Goal: Transaction & Acquisition: Purchase product/service

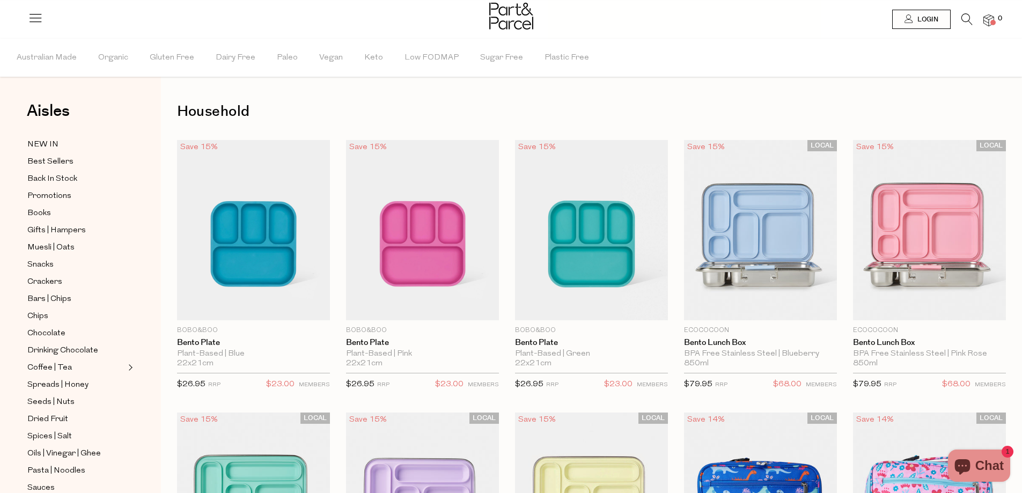
click at [964, 16] on icon at bounding box center [966, 19] width 11 height 12
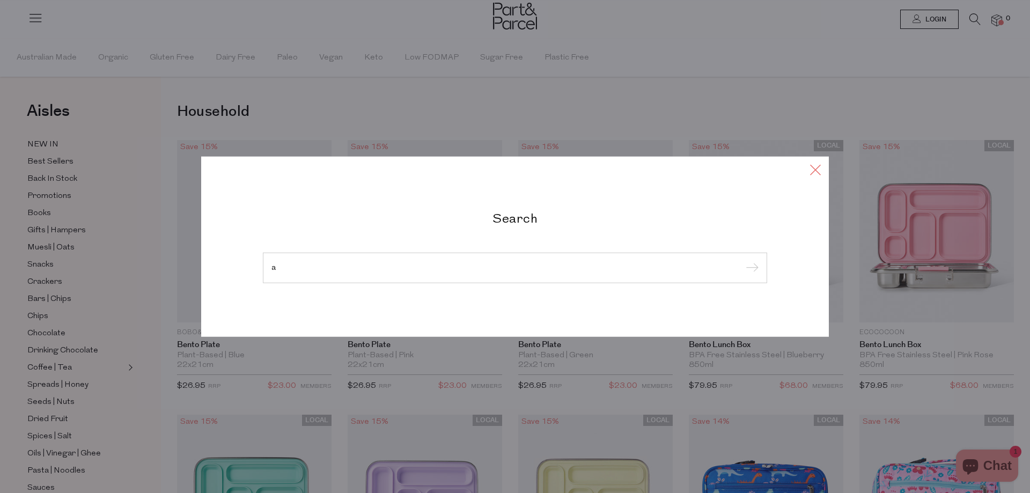
type input "a"
click at [816, 169] on icon at bounding box center [815, 169] width 16 height 16
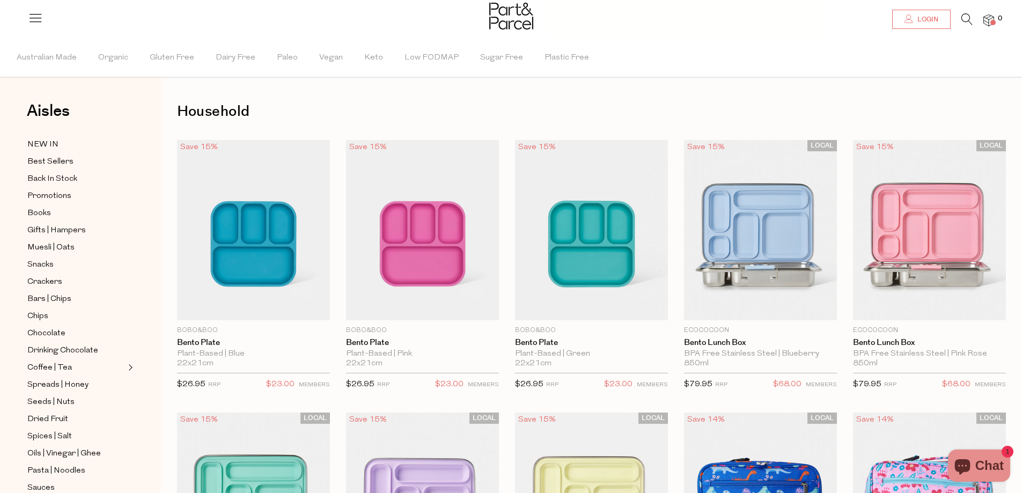
click at [923, 22] on span "Login" at bounding box center [926, 19] width 24 height 9
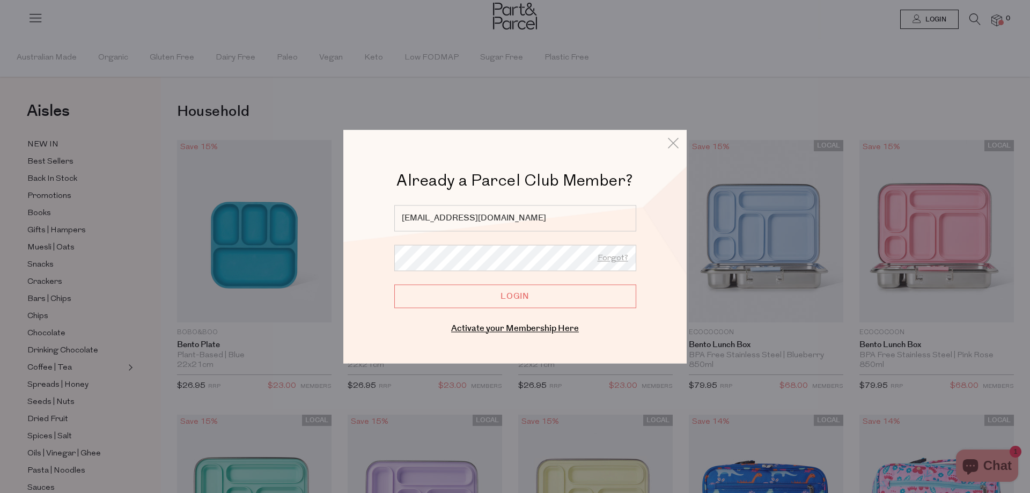
click at [516, 290] on input "Login" at bounding box center [515, 296] width 242 height 24
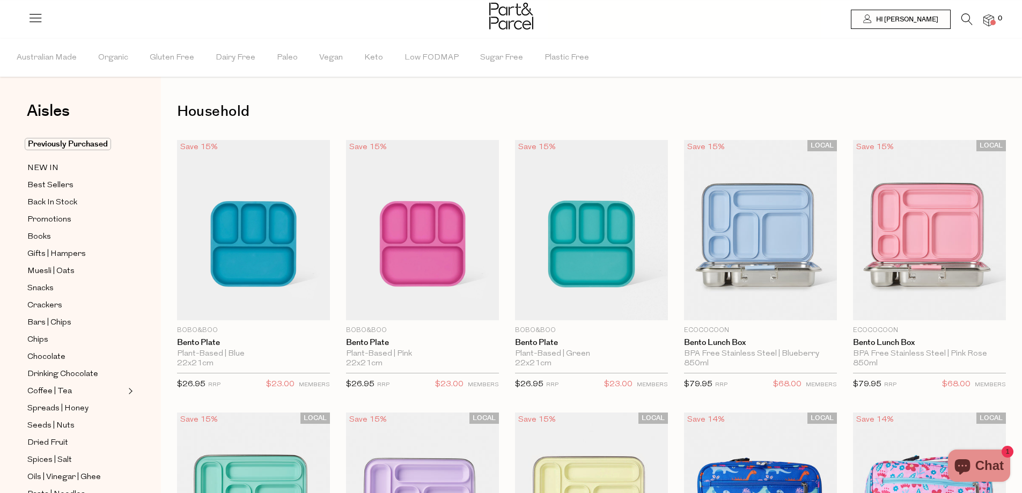
click at [963, 16] on icon at bounding box center [966, 19] width 11 height 12
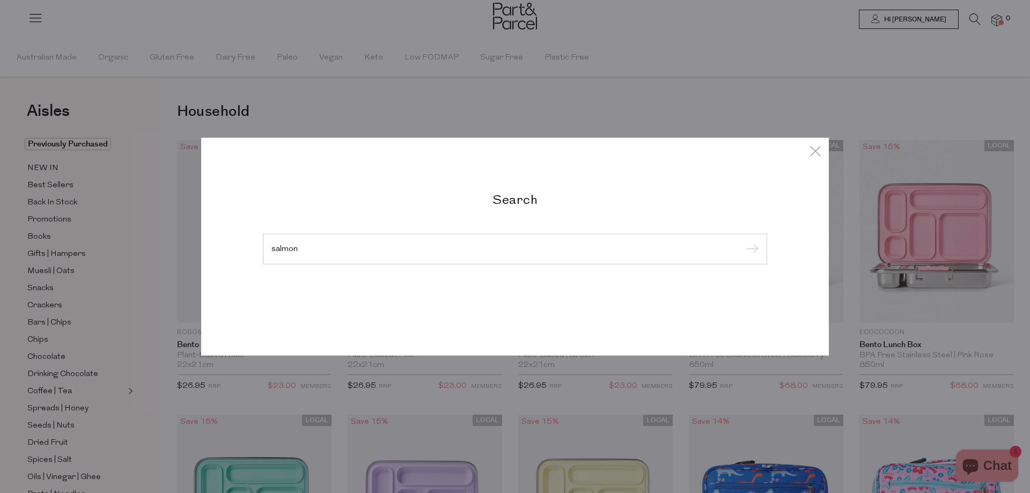
type input "salmon"
click at [742, 241] on input "submit" at bounding box center [750, 249] width 16 height 16
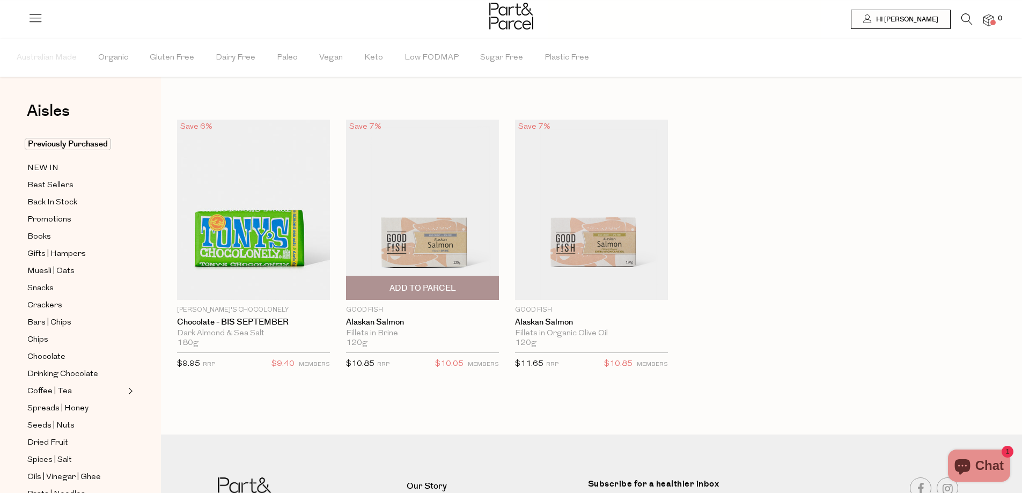
click at [419, 285] on span "Add To Parcel" at bounding box center [422, 288] width 66 height 11
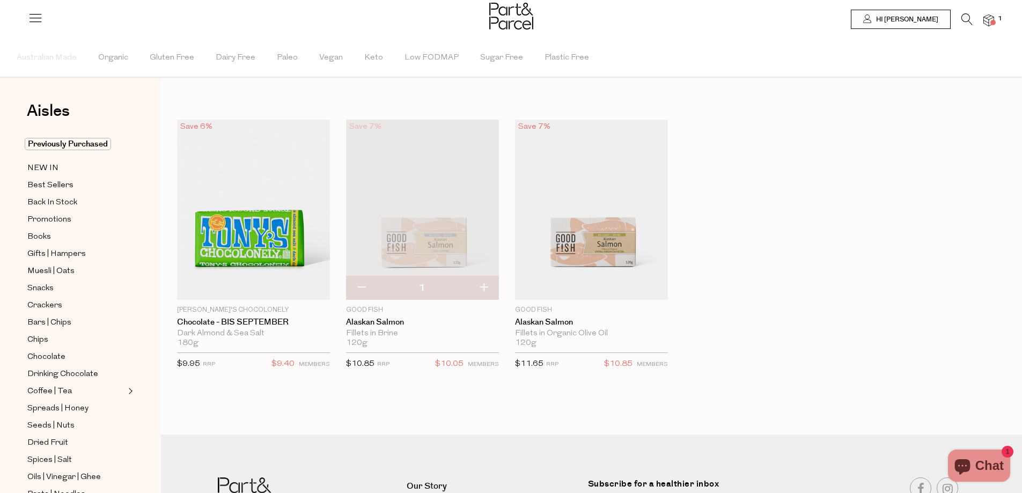
click at [479, 284] on button "button" at bounding box center [483, 288] width 31 height 24
type input "2"
click at [966, 14] on icon at bounding box center [966, 19] width 11 height 12
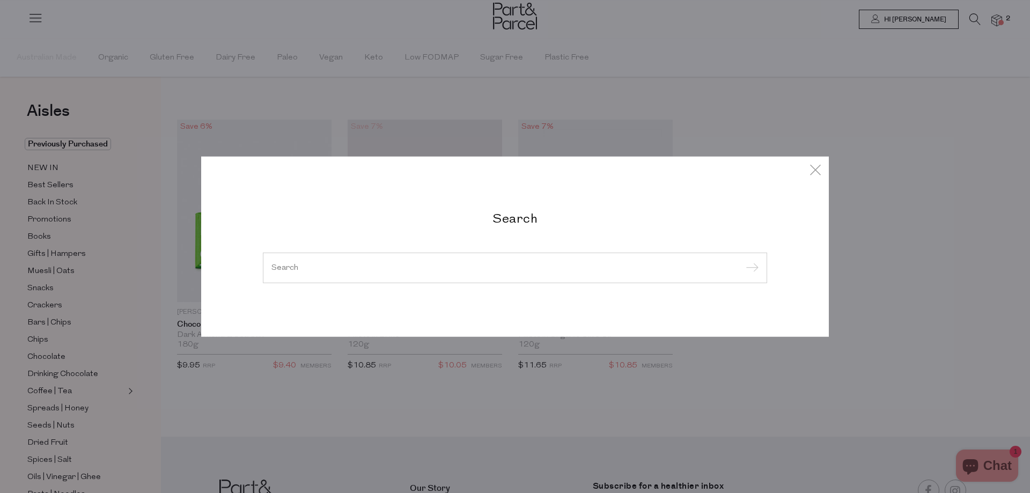
click at [479, 265] on input "search" at bounding box center [514, 267] width 487 height 8
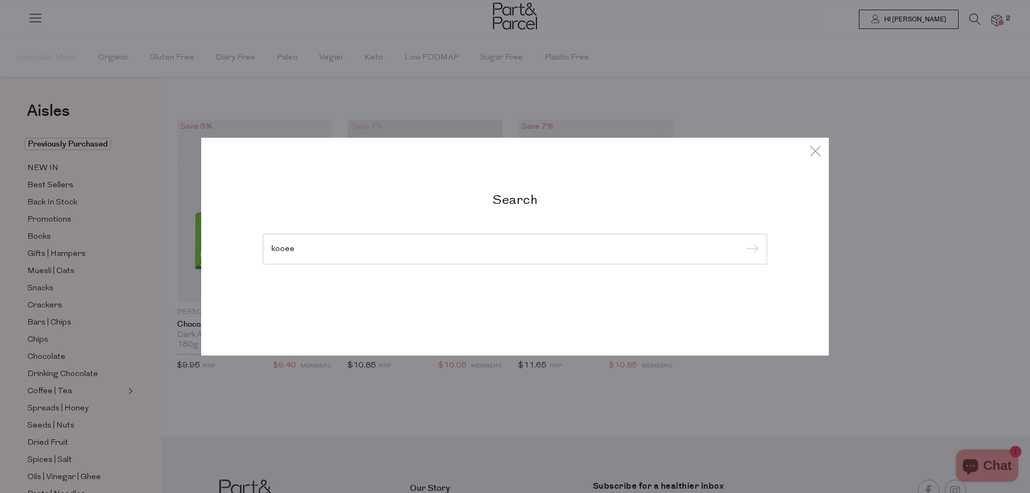
click at [742, 241] on input "submit" at bounding box center [750, 249] width 16 height 16
type input "kooee\"
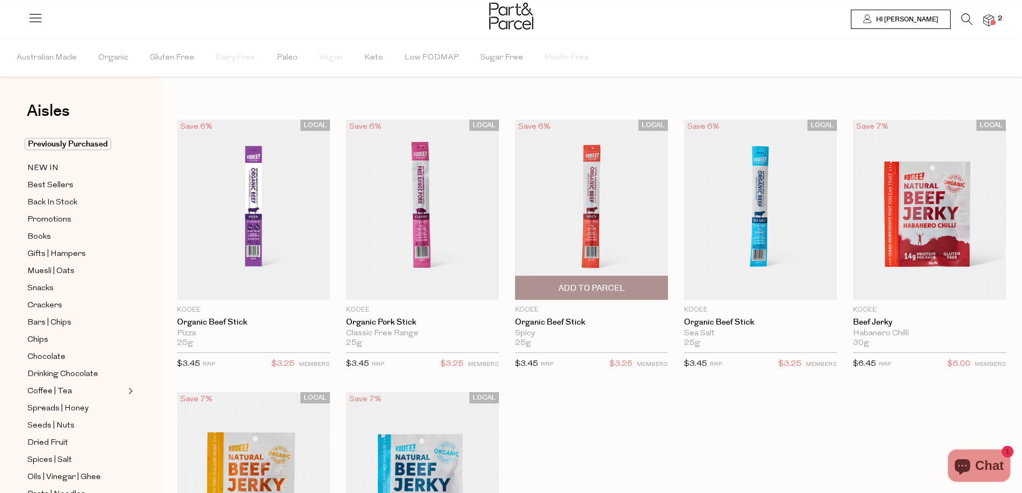
click at [598, 288] on span "Add To Parcel" at bounding box center [591, 288] width 66 height 11
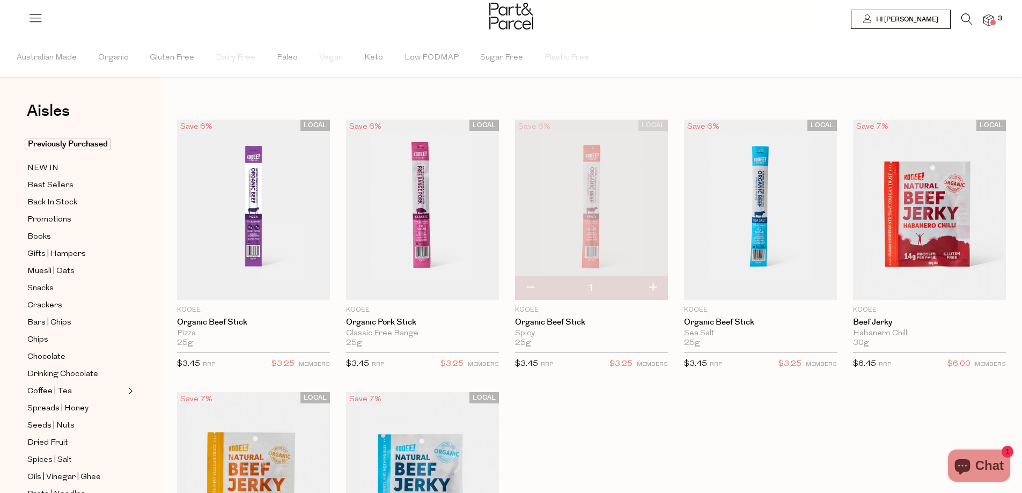
click at [650, 284] on button "button" at bounding box center [652, 288] width 31 height 24
type input "2"
click at [655, 284] on button "button" at bounding box center [652, 288] width 31 height 24
type input "3"
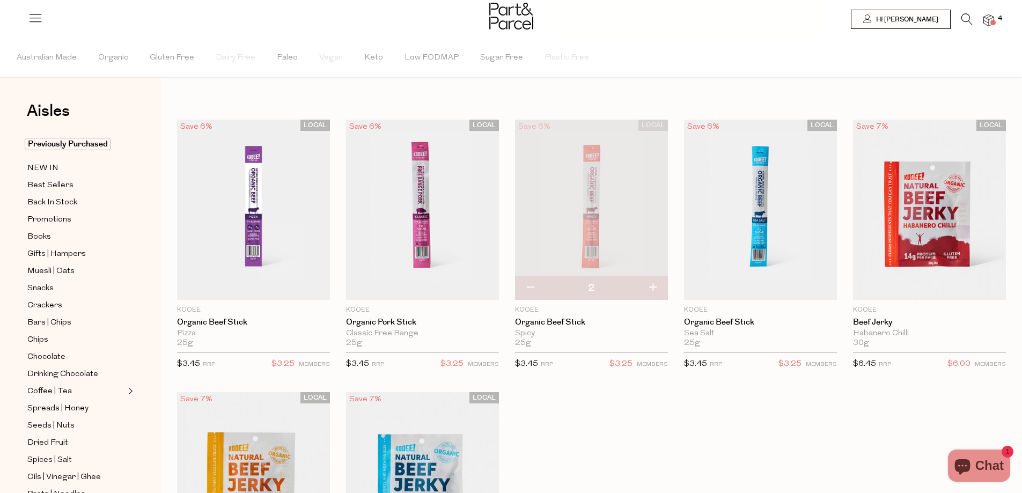
type input "3"
click at [654, 291] on button "button" at bounding box center [652, 288] width 31 height 24
type input "4"
click at [650, 288] on button "button" at bounding box center [652, 288] width 31 height 24
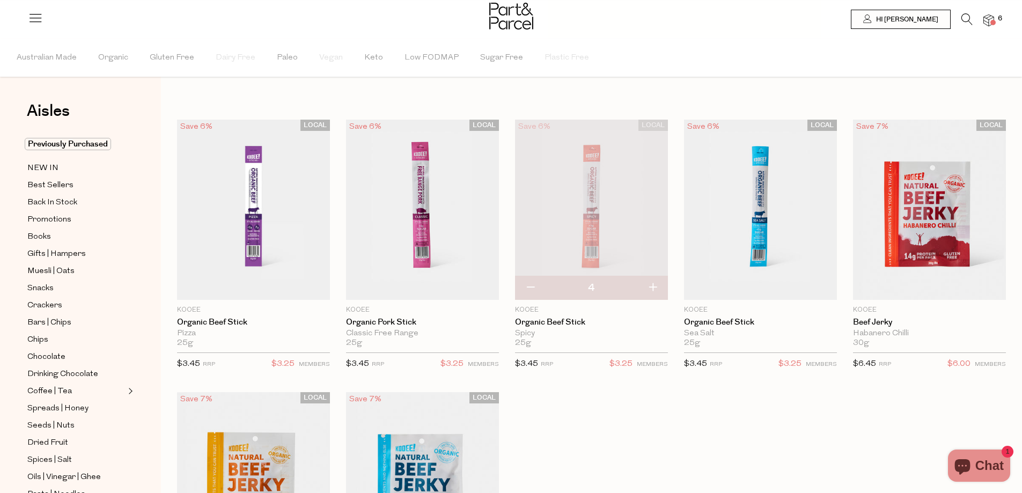
type input "5"
click at [759, 286] on span "Add To Parcel" at bounding box center [760, 288] width 66 height 11
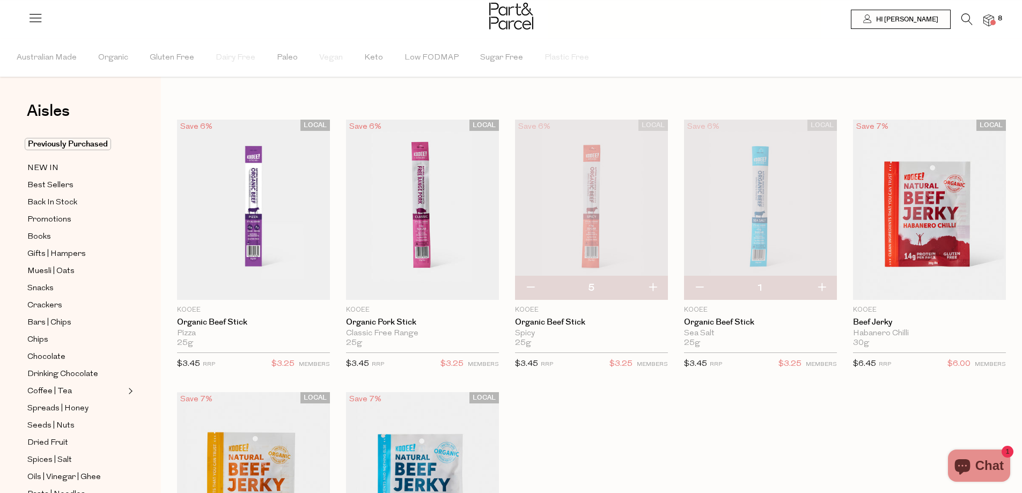
click at [823, 287] on button "button" at bounding box center [821, 288] width 31 height 24
type input "2"
click at [821, 285] on button "button" at bounding box center [821, 288] width 31 height 24
type input "3"
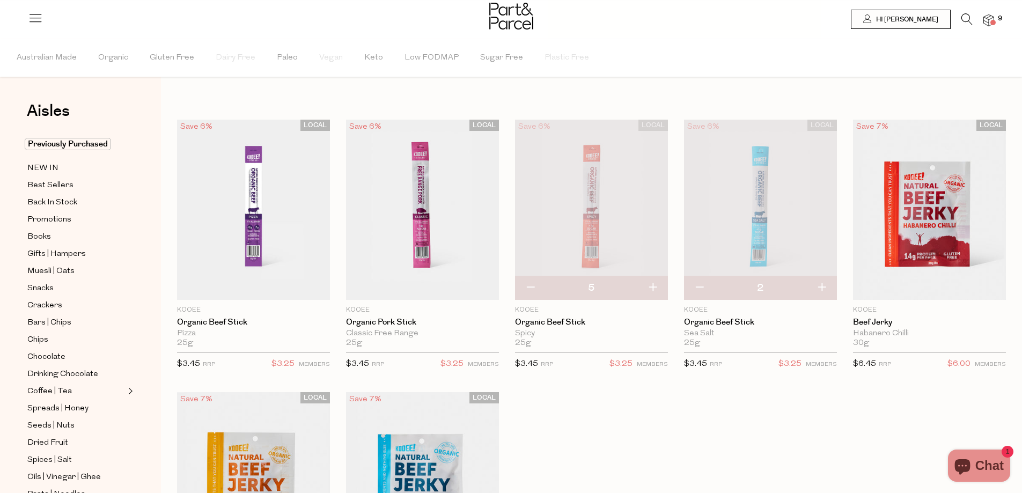
type input "3"
click at [822, 288] on button "button" at bounding box center [821, 288] width 31 height 24
type input "4"
click at [821, 286] on button "button" at bounding box center [821, 288] width 31 height 24
type input "5"
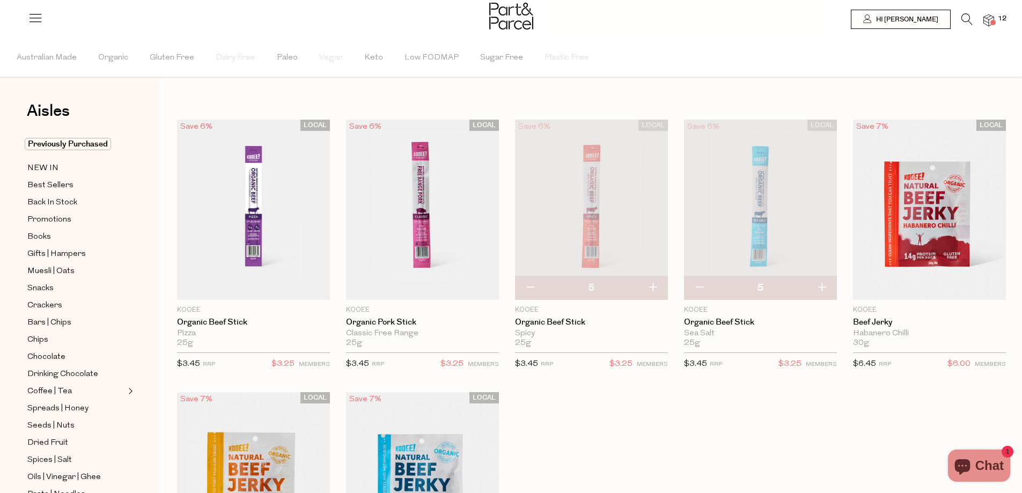
click at [964, 20] on icon at bounding box center [966, 19] width 11 height 12
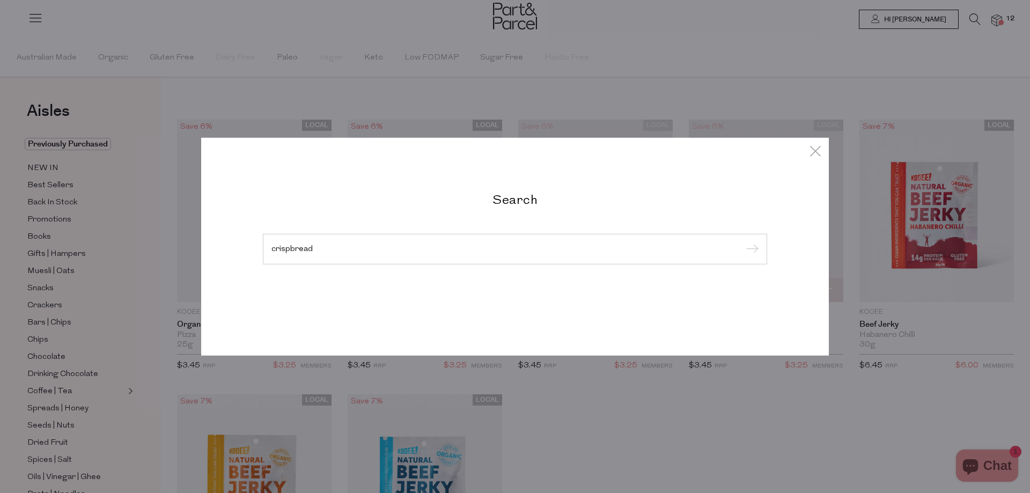
type input "crispbread"
click at [742, 241] on input "submit" at bounding box center [750, 249] width 16 height 16
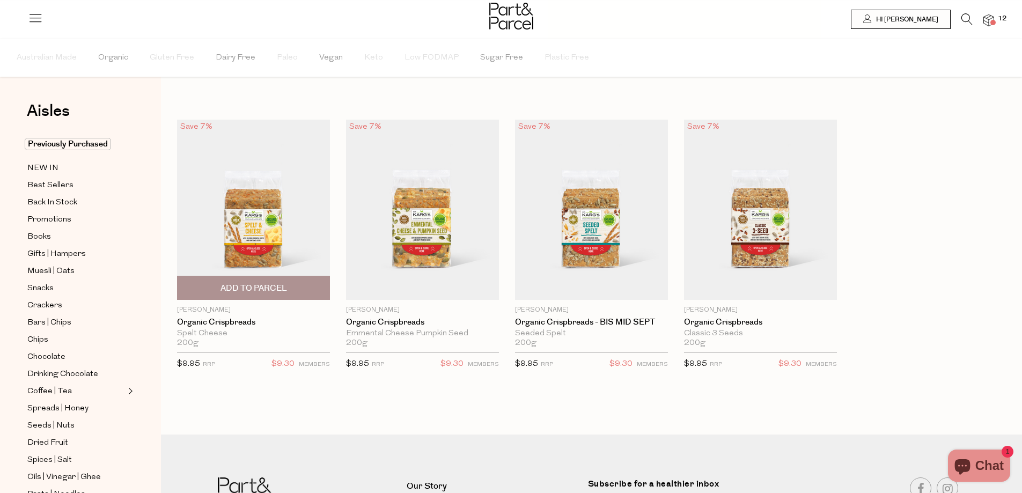
click at [262, 287] on span "Add To Parcel" at bounding box center [253, 288] width 66 height 11
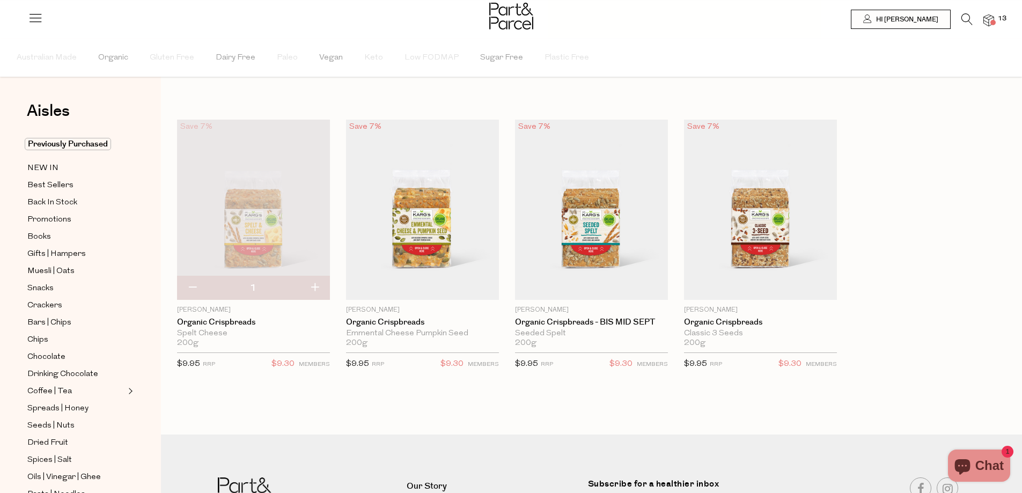
click at [319, 287] on button "button" at bounding box center [314, 288] width 31 height 24
type input "2"
click at [314, 288] on button "button" at bounding box center [314, 288] width 31 height 24
type input "3"
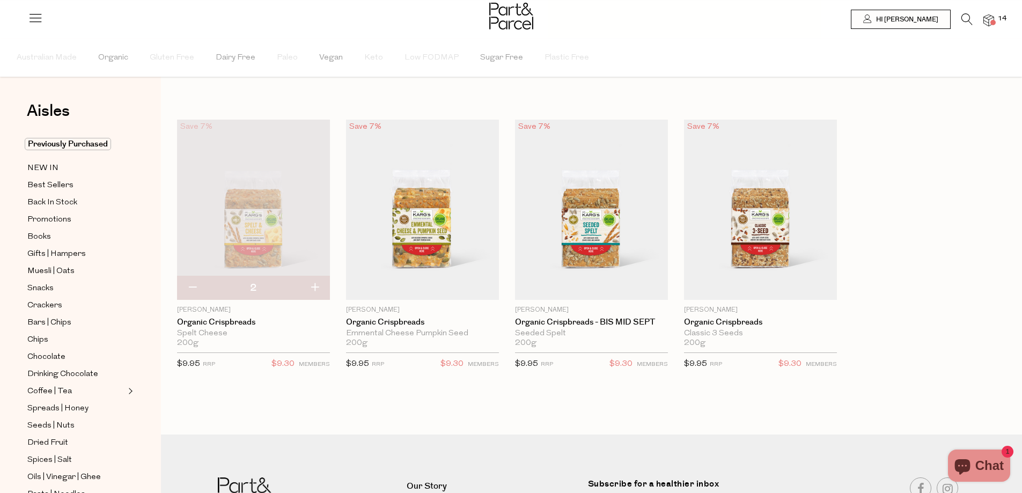
type input "3"
click at [966, 15] on icon at bounding box center [966, 19] width 11 height 12
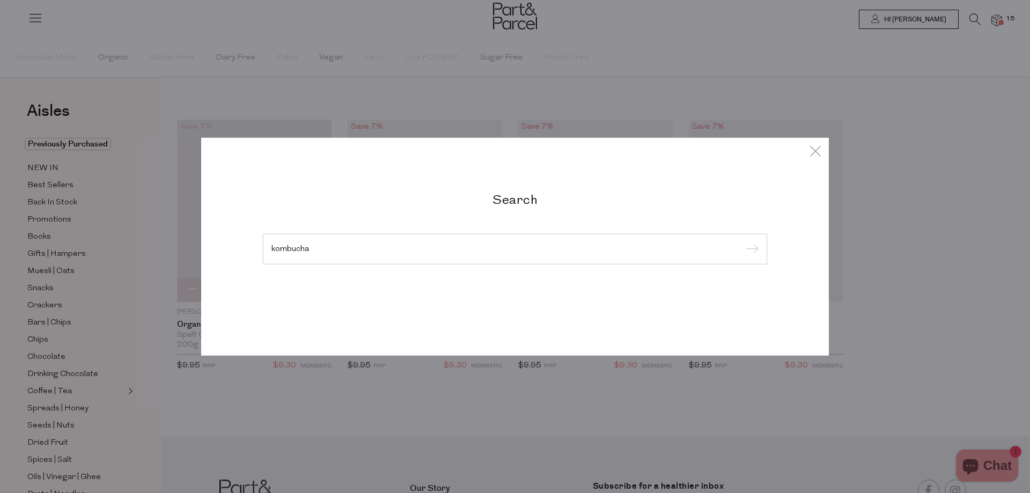
type input "kombucha"
click at [742, 241] on input "submit" at bounding box center [750, 249] width 16 height 16
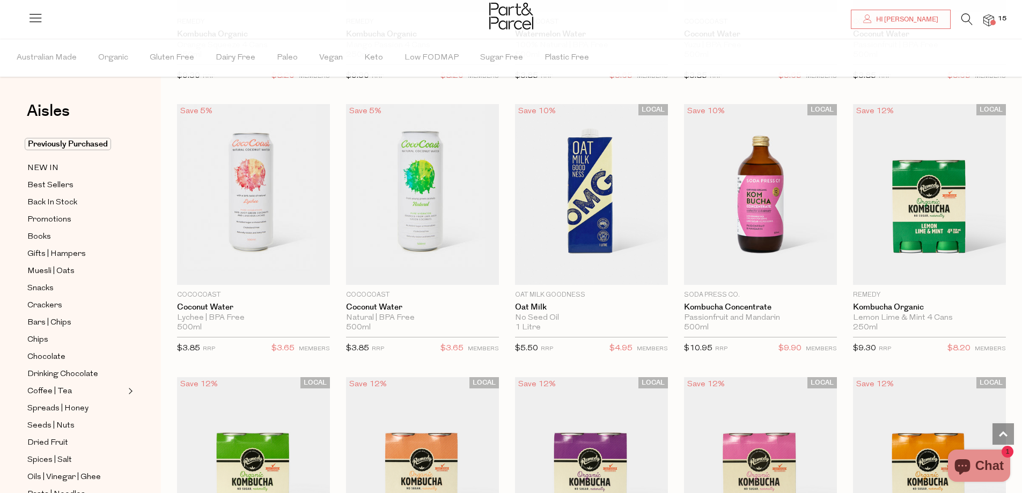
scroll to position [1341, 0]
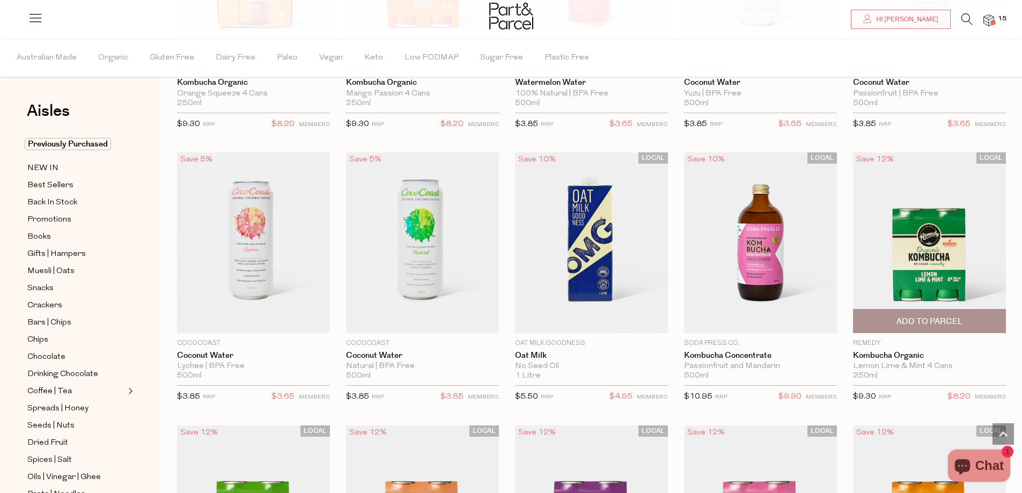
click at [935, 321] on span "Add To Parcel" at bounding box center [929, 321] width 66 height 11
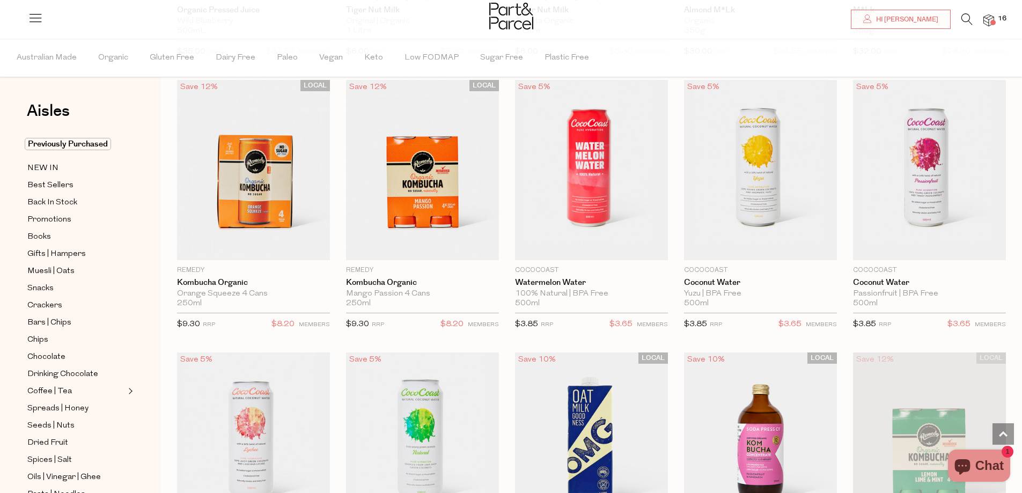
scroll to position [1126, 0]
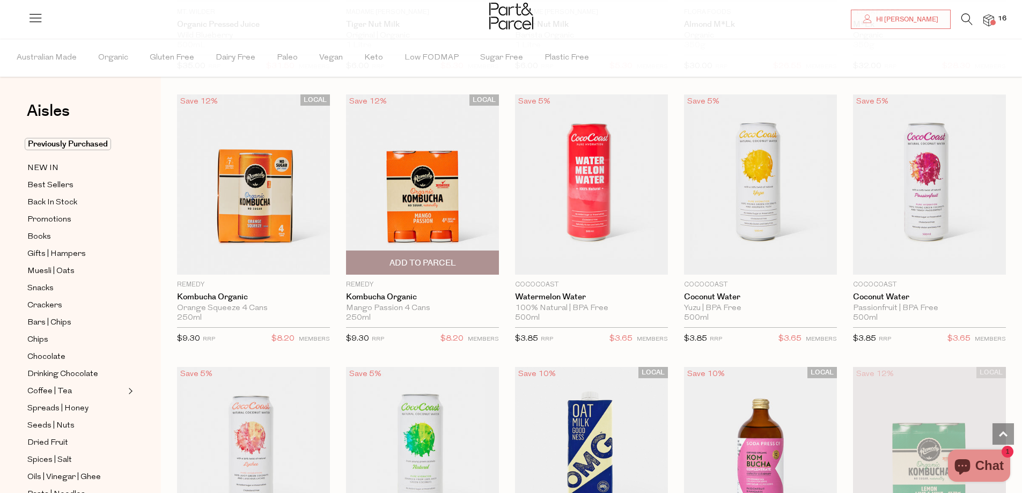
click at [410, 258] on span "Add To Parcel" at bounding box center [422, 262] width 66 height 11
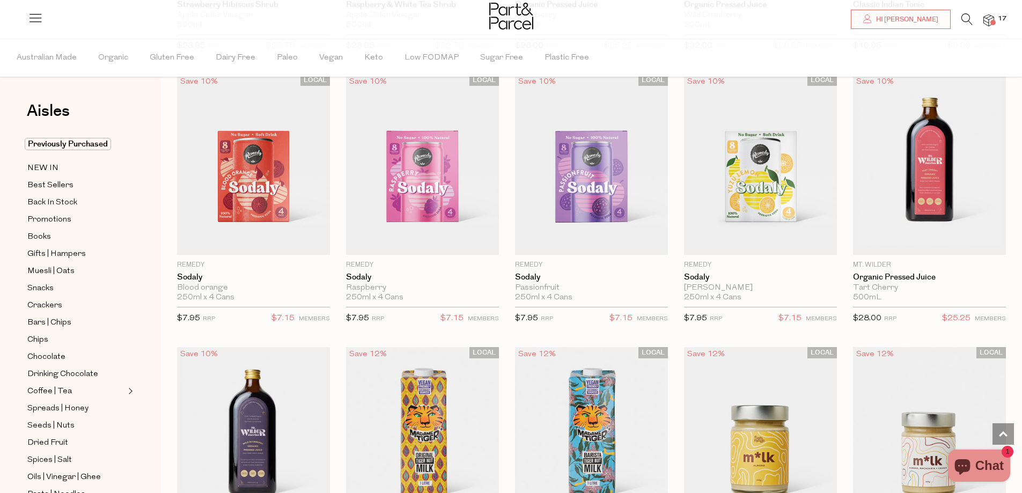
scroll to position [590, 0]
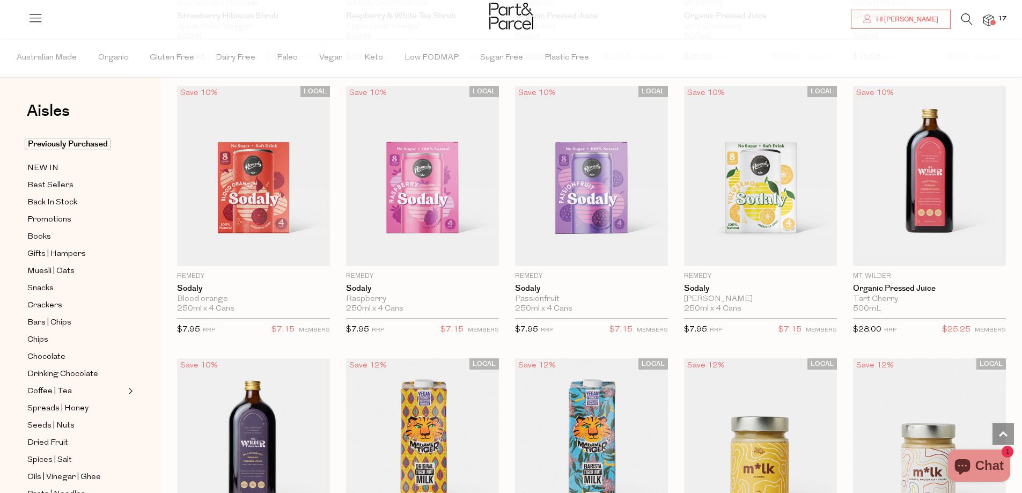
click at [964, 20] on icon at bounding box center [966, 19] width 11 height 12
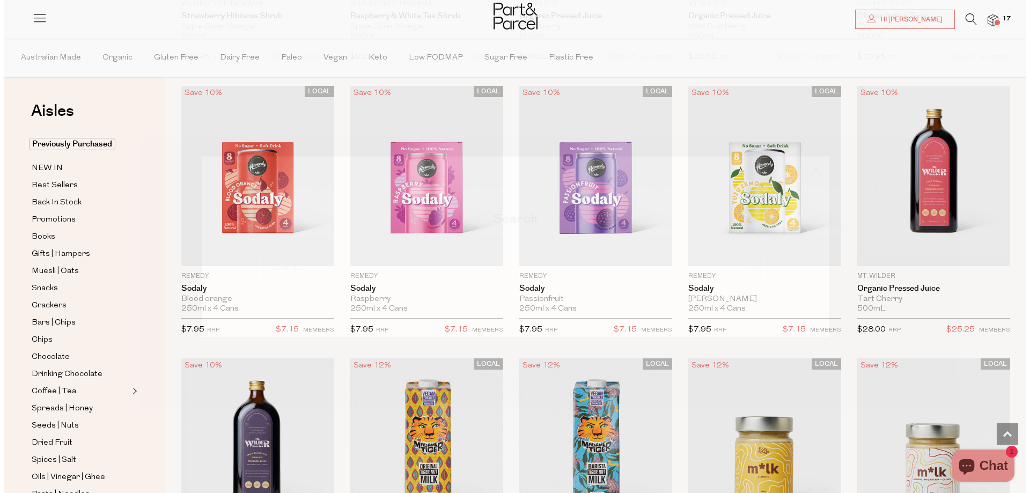
scroll to position [594, 0]
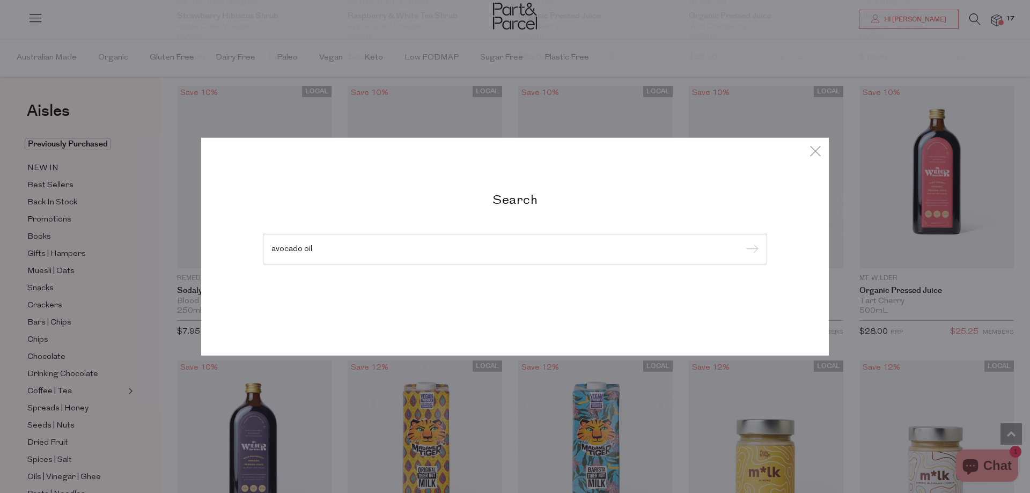
type input "avocado oil"
click at [742, 241] on input "submit" at bounding box center [750, 249] width 16 height 16
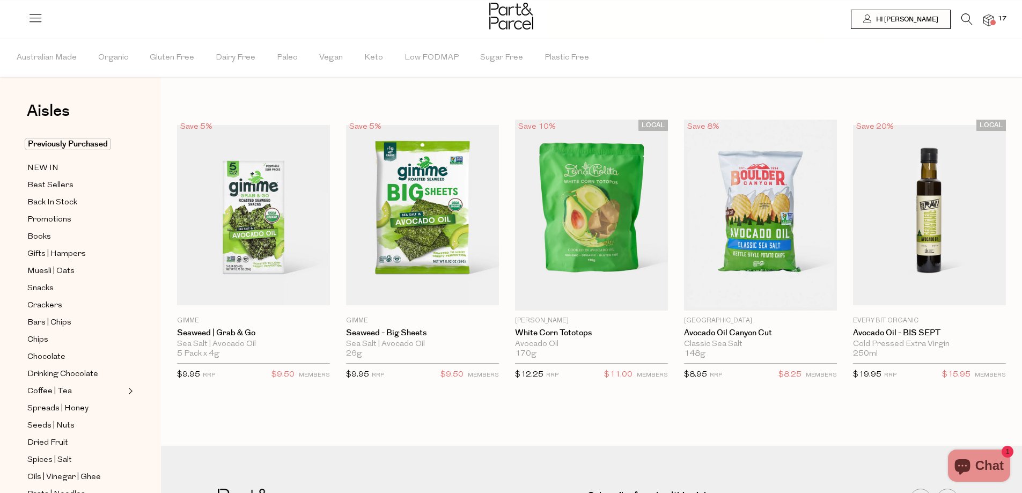
click at [962, 16] on icon at bounding box center [966, 19] width 11 height 12
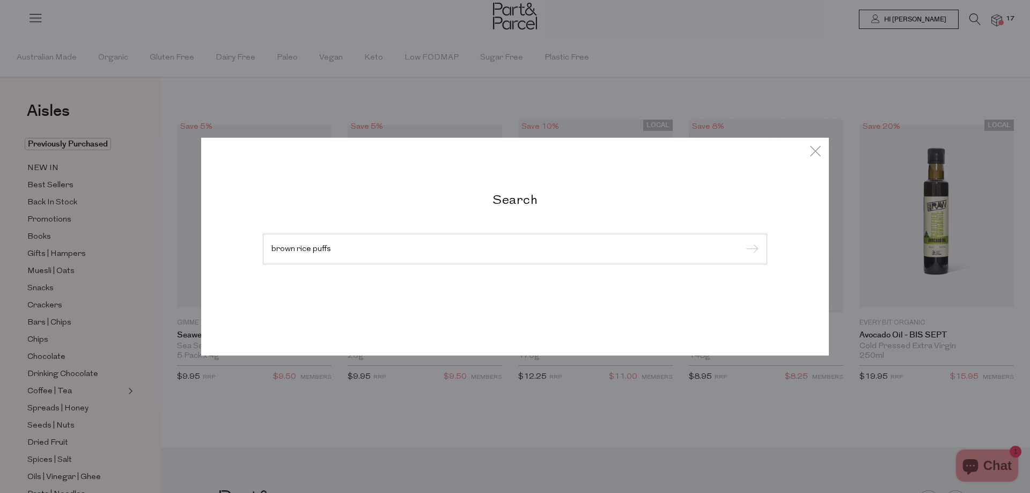
type input "brown rice puffs"
click at [742, 241] on input "submit" at bounding box center [750, 249] width 16 height 16
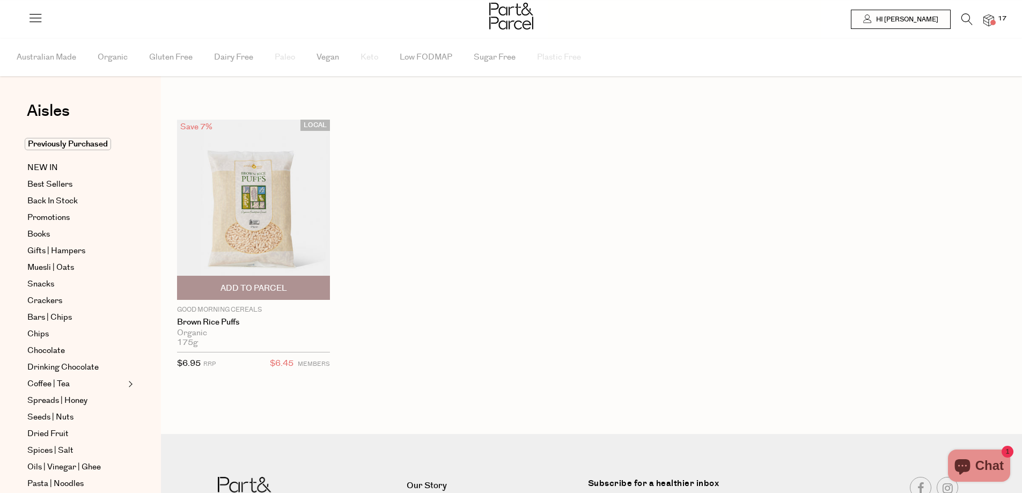
click at [267, 286] on span "Add To Parcel" at bounding box center [253, 288] width 66 height 11
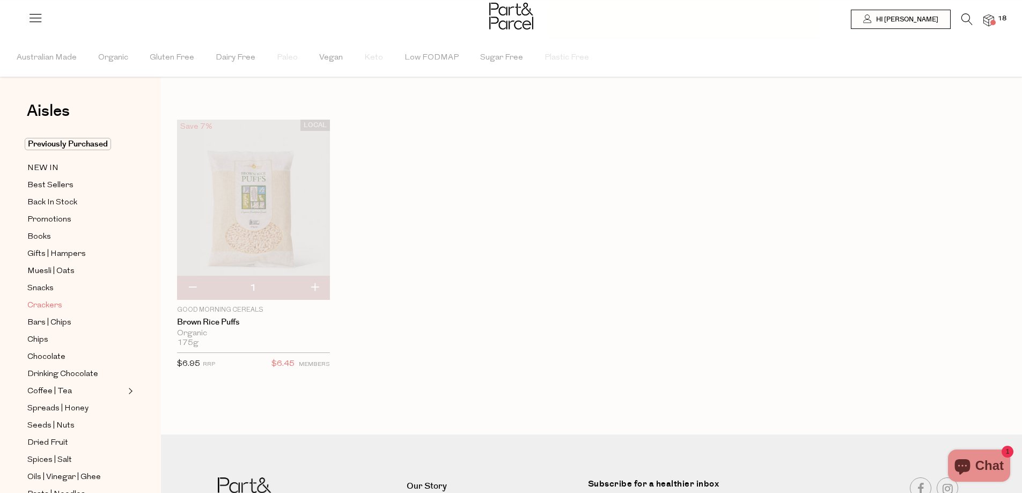
click at [49, 300] on span "Crackers" at bounding box center [44, 305] width 35 height 13
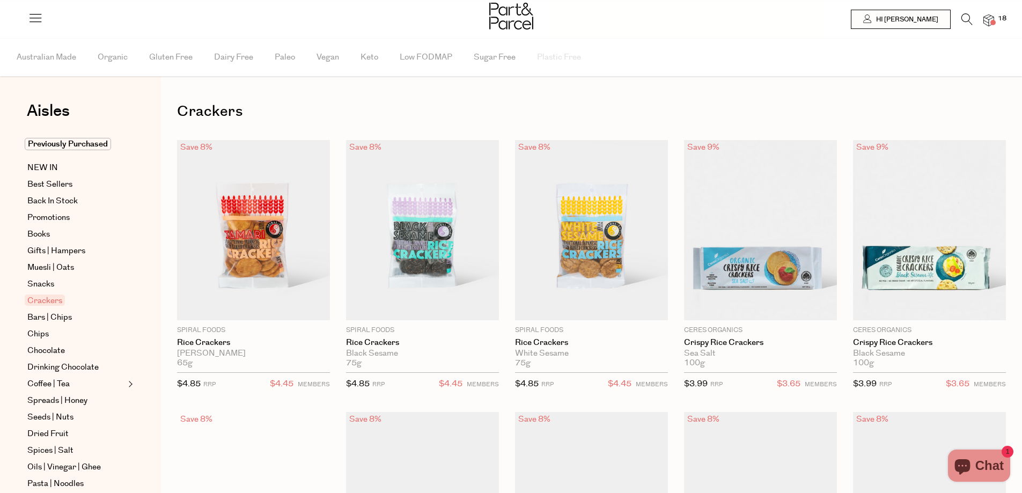
type input "3"
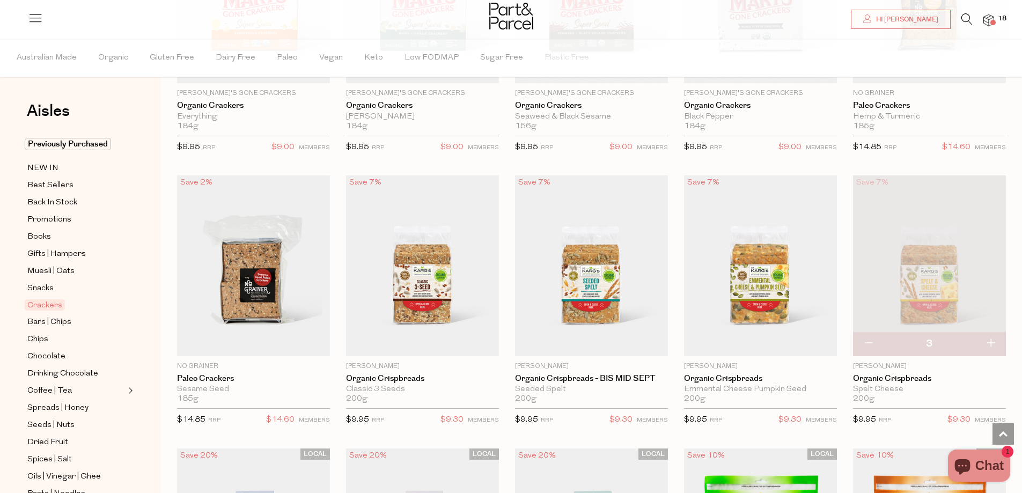
scroll to position [1341, 0]
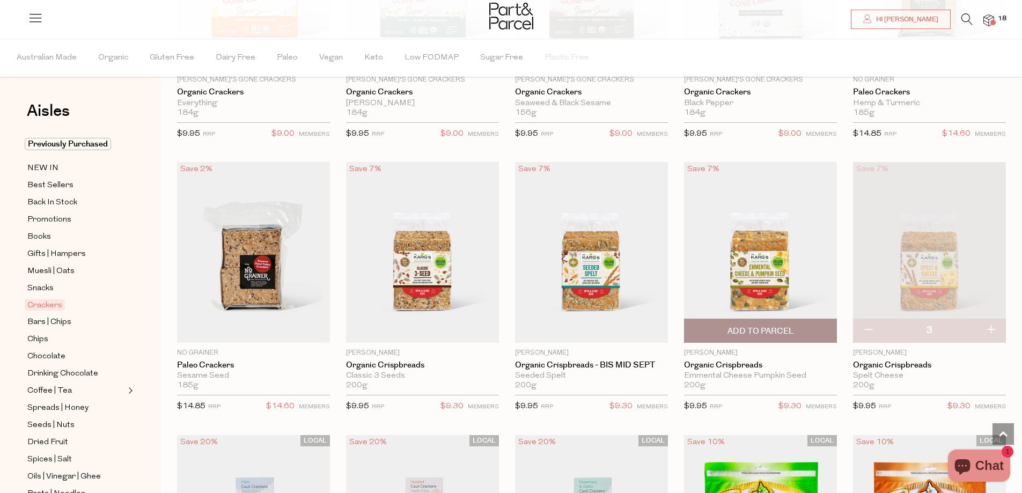
click at [756, 325] on span "Add To Parcel" at bounding box center [760, 330] width 66 height 11
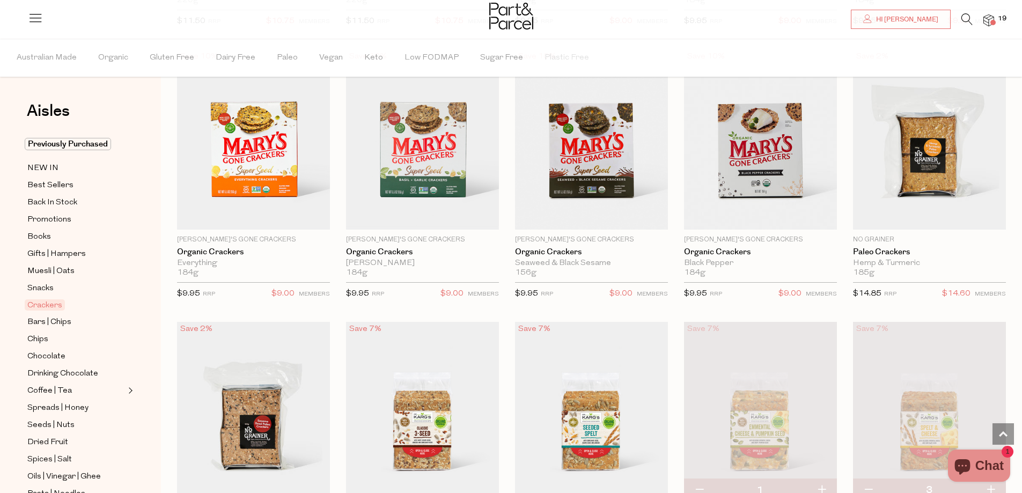
scroll to position [1072, 0]
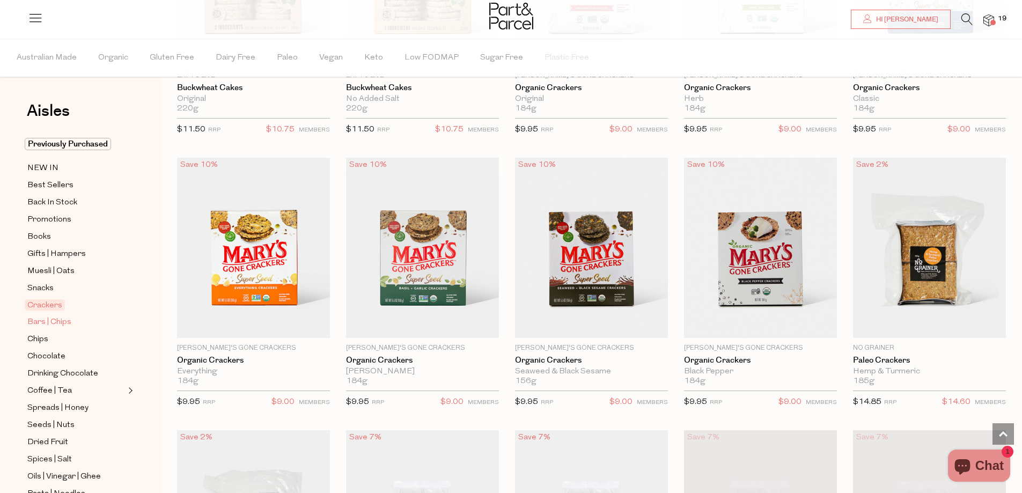
click at [41, 316] on span "Bars | Chips" at bounding box center [49, 322] width 44 height 13
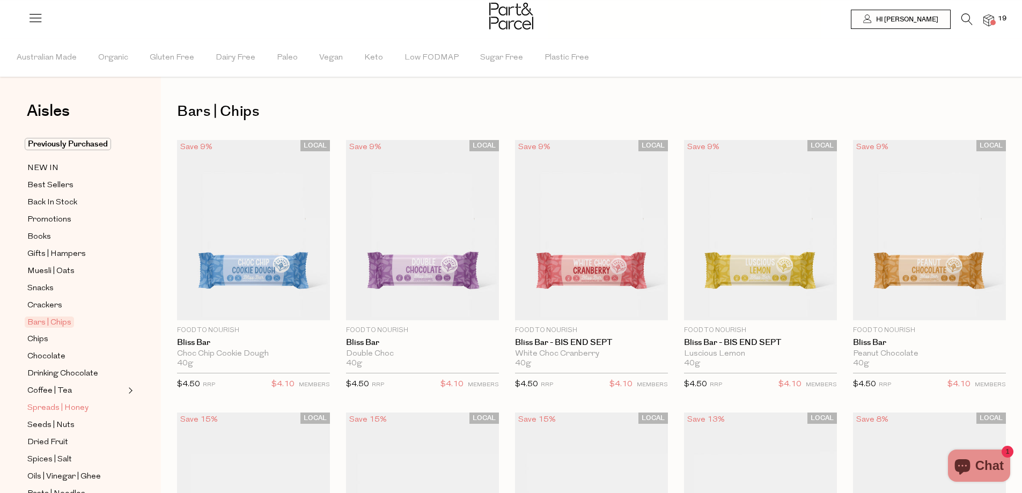
click at [53, 402] on span "Spreads | Honey" at bounding box center [57, 408] width 61 height 13
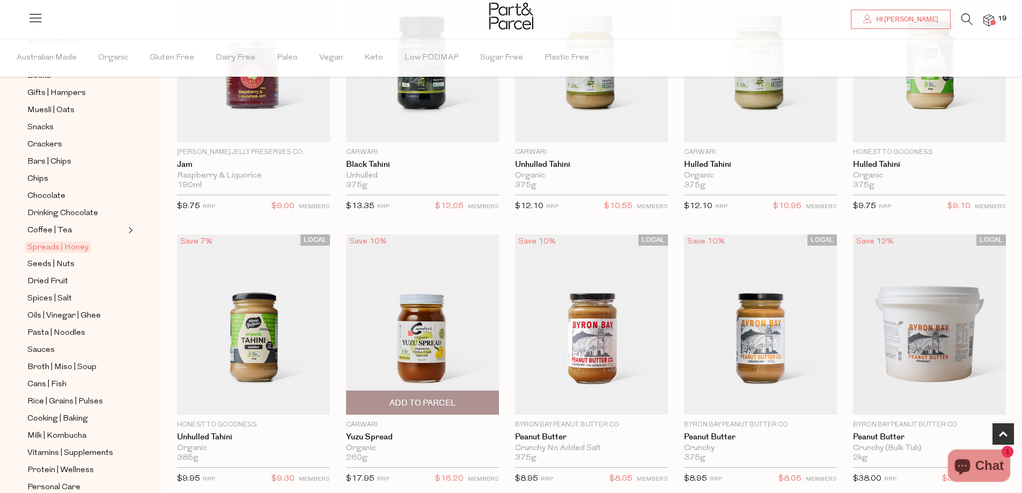
scroll to position [214, 0]
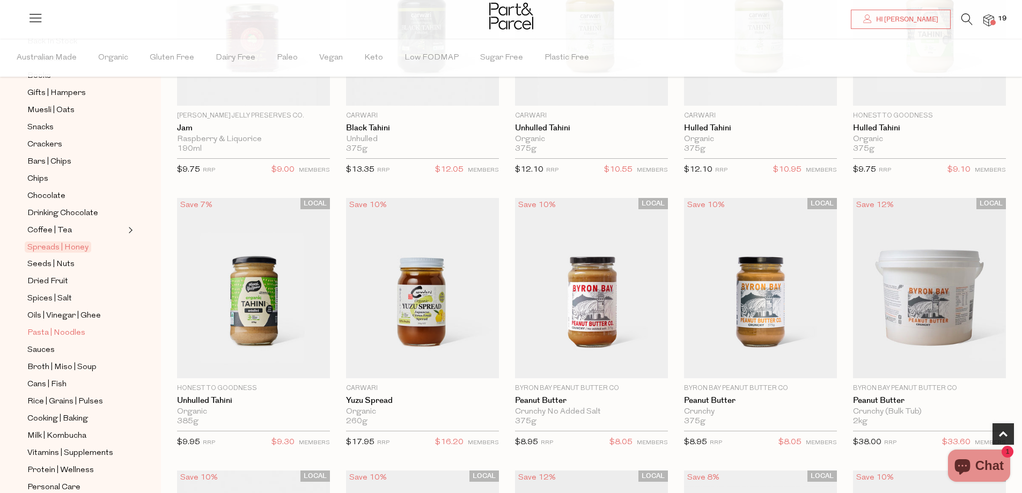
click at [74, 327] on span "Pasta | Noodles" at bounding box center [56, 333] width 58 height 13
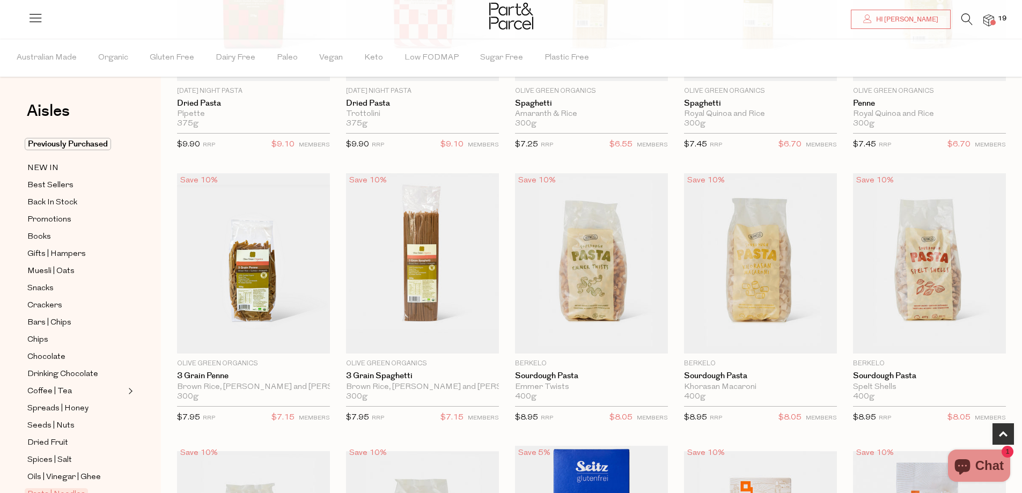
scroll to position [804, 0]
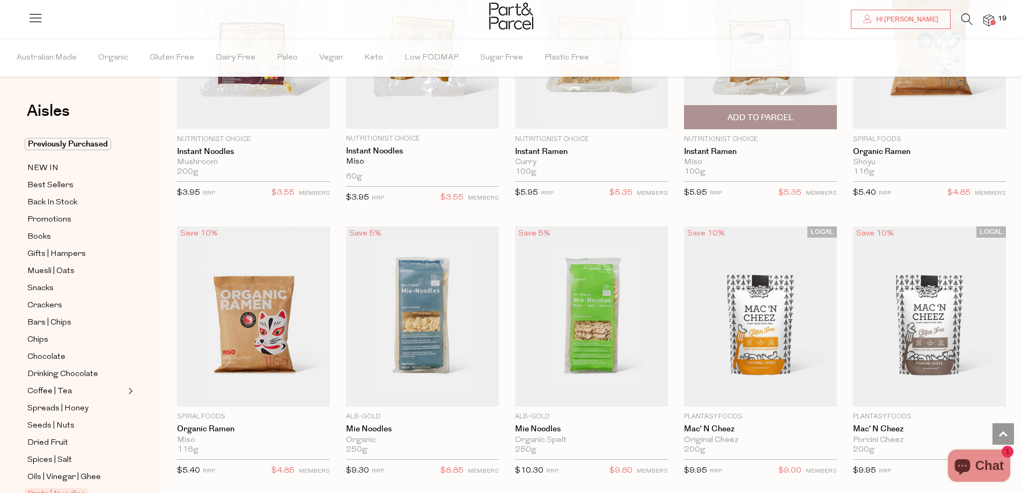
scroll to position [2681, 0]
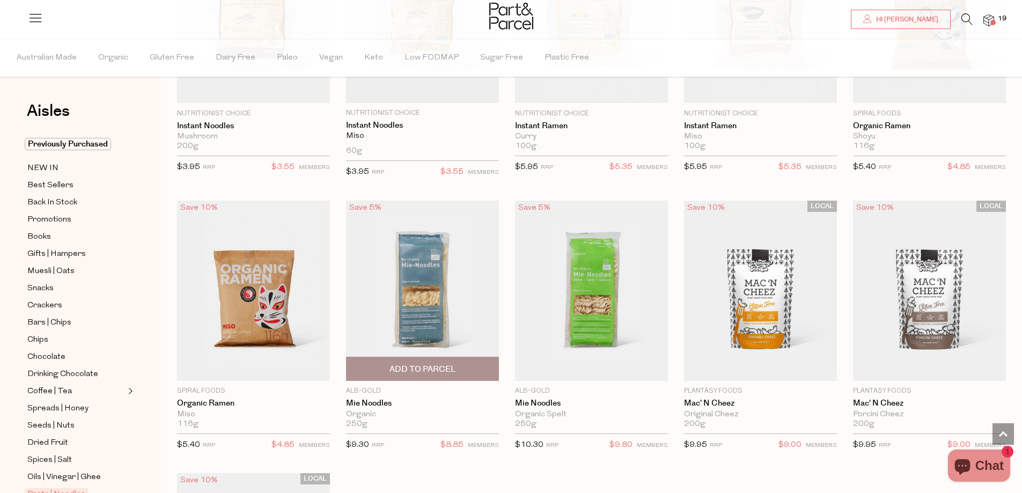
click at [433, 367] on span "Add To Parcel" at bounding box center [422, 369] width 66 height 11
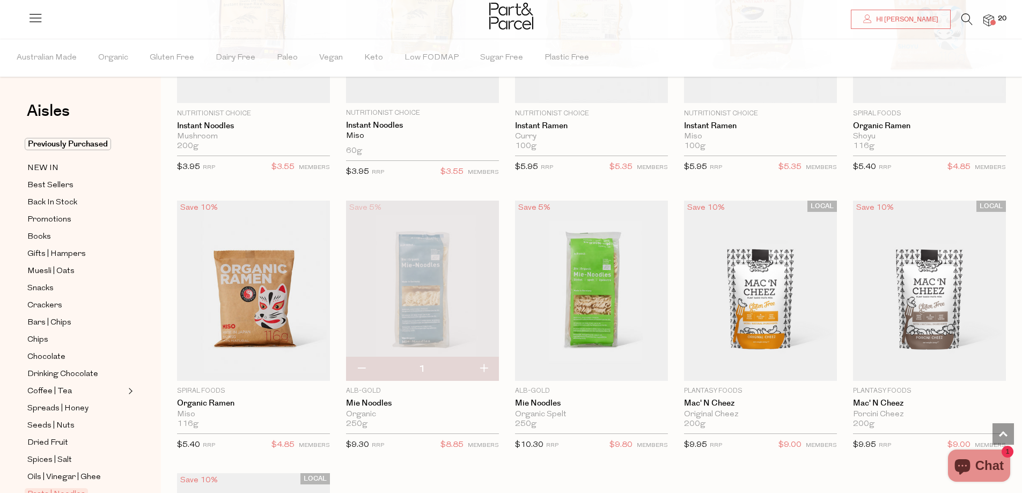
click at [486, 362] on button "button" at bounding box center [483, 369] width 31 height 24
type input "2"
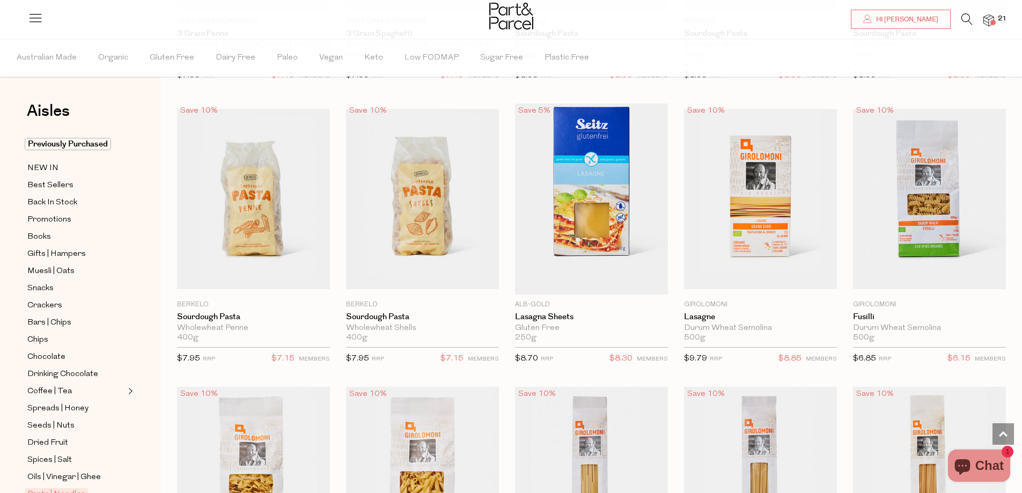
scroll to position [1126, 0]
click at [385, 324] on div "Wholewheat Shells" at bounding box center [422, 329] width 153 height 10
click at [394, 314] on link "Sourdough Pasta" at bounding box center [422, 318] width 153 height 10
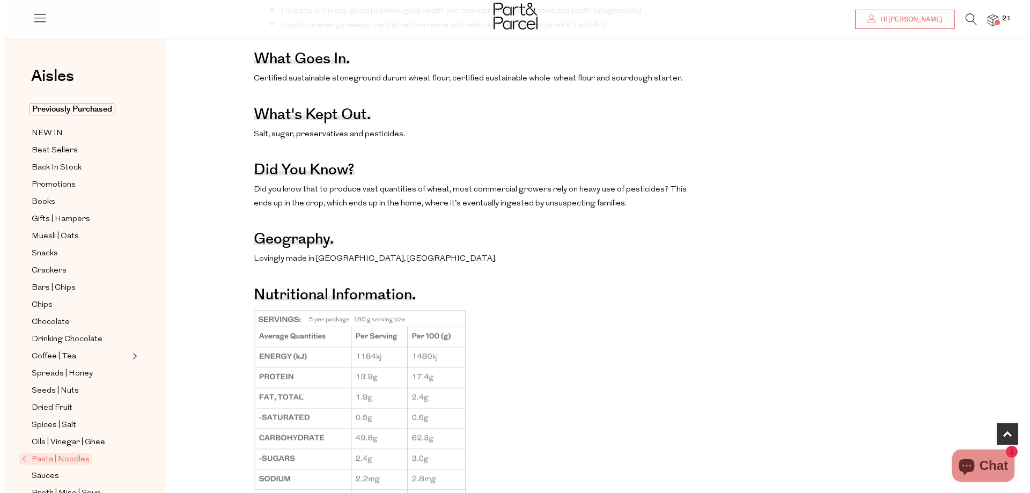
scroll to position [643, 0]
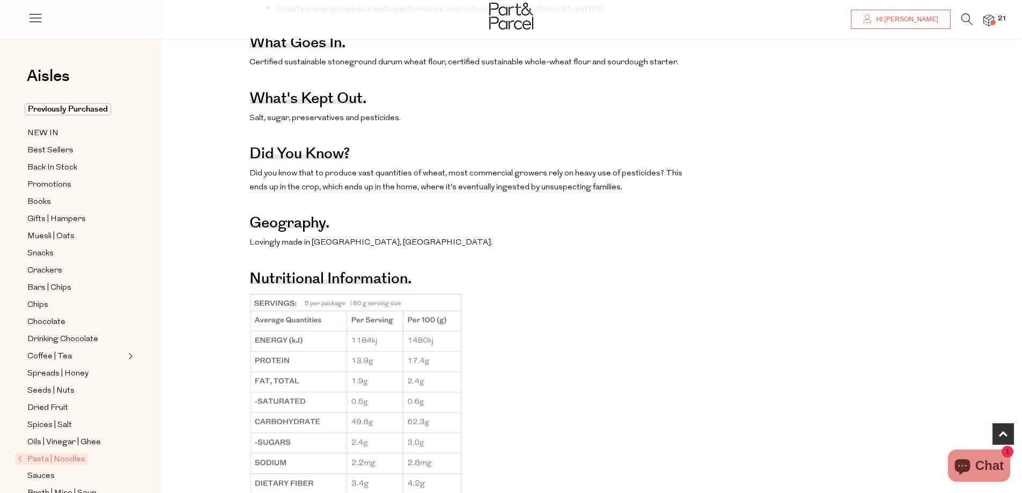
click at [989, 21] on img at bounding box center [988, 20] width 11 height 12
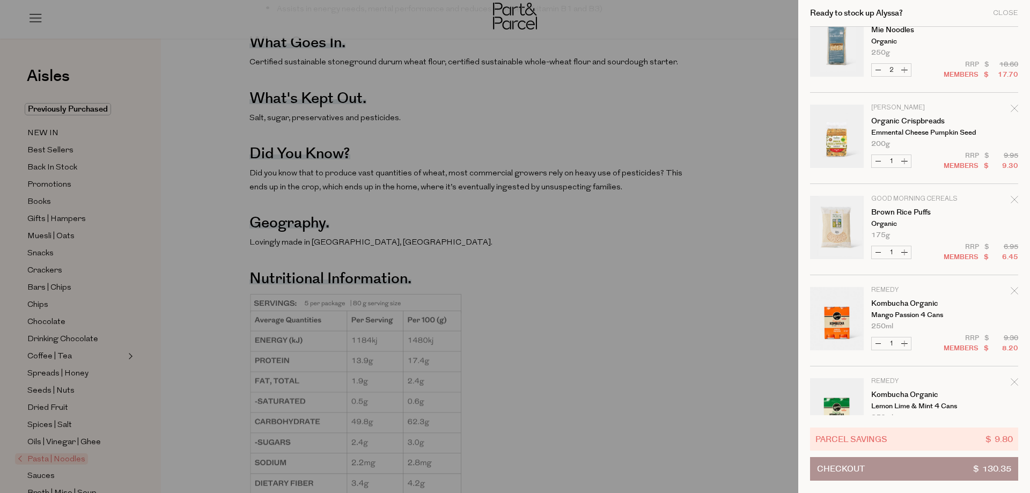
scroll to position [0, 0]
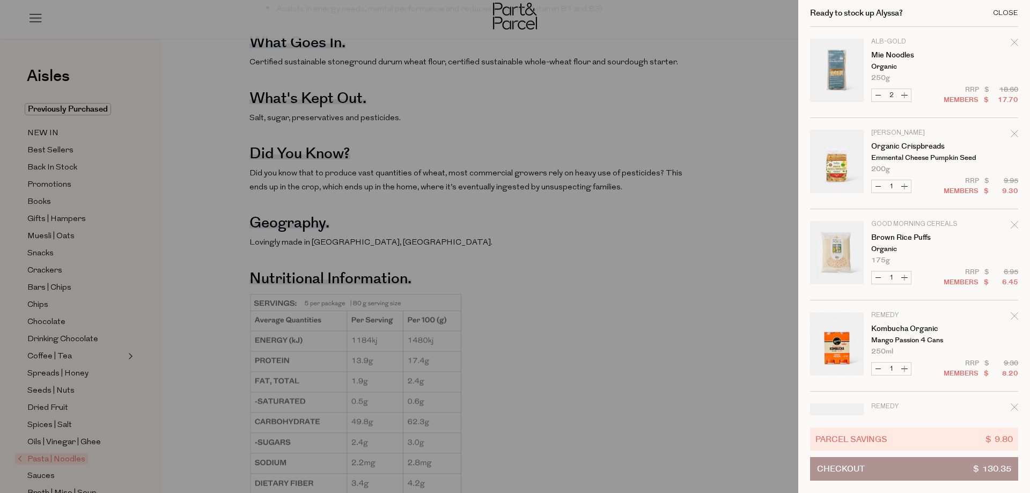
click at [1005, 16] on div "Close" at bounding box center [1005, 13] width 25 height 7
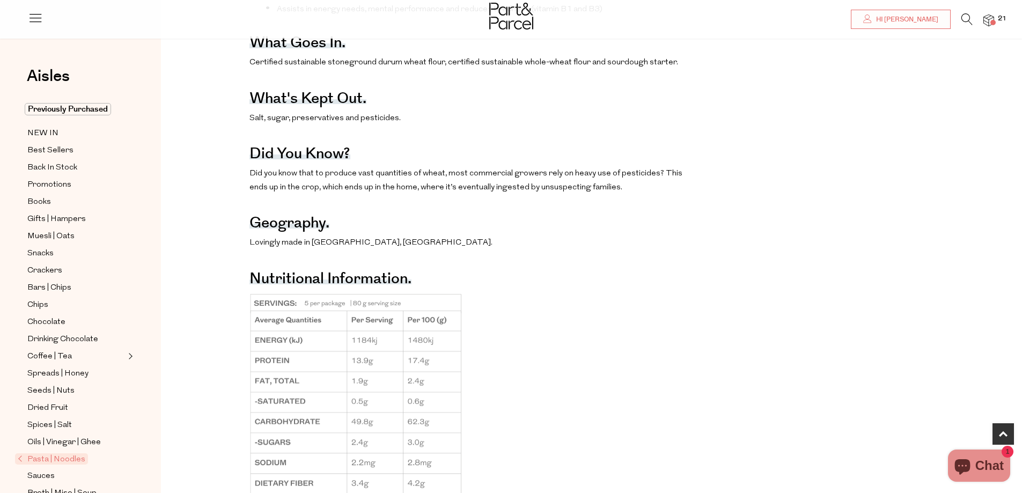
click at [963, 18] on icon at bounding box center [966, 19] width 11 height 12
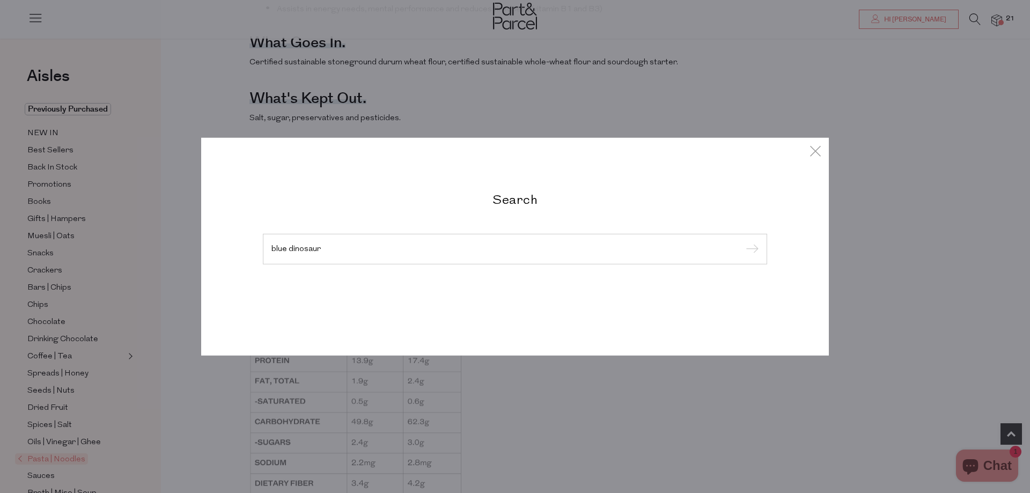
type input "blue dinosaur"
click at [742, 241] on input "submit" at bounding box center [750, 249] width 16 height 16
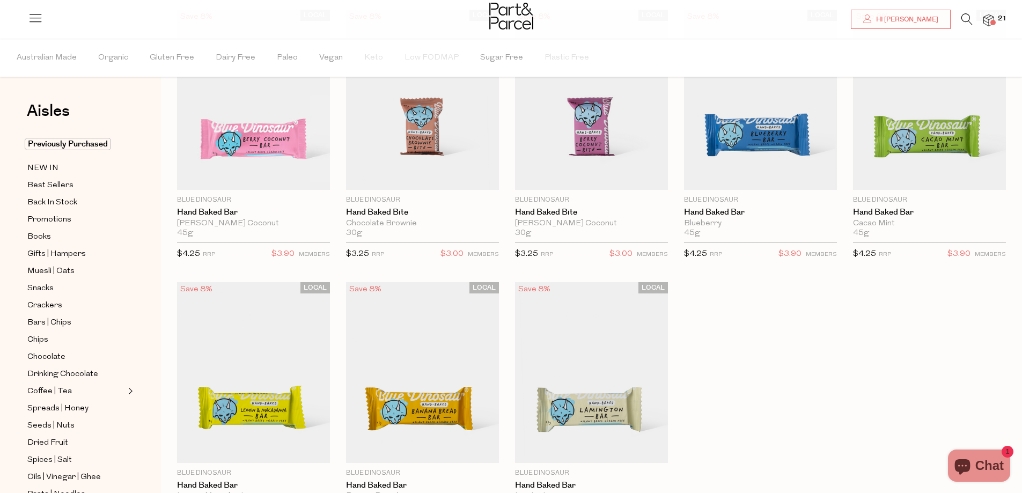
scroll to position [107, 0]
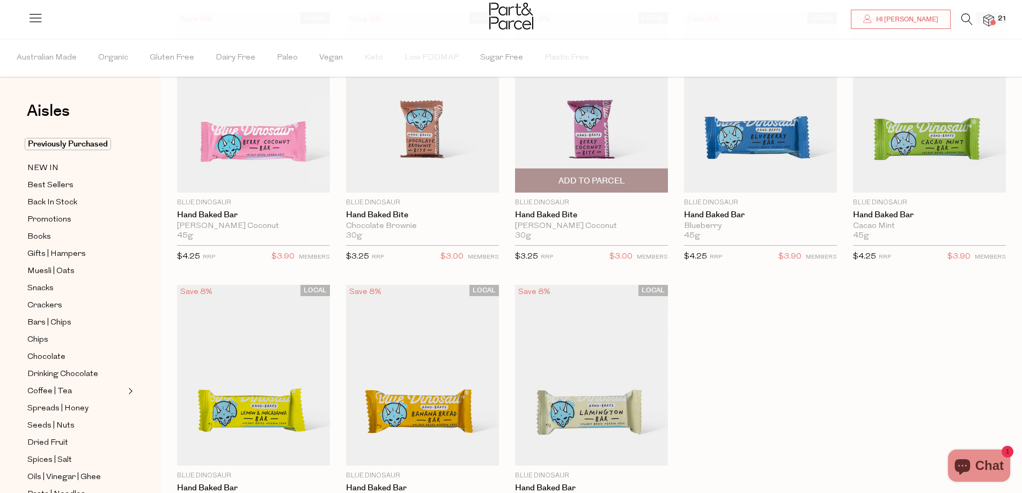
click at [605, 179] on span "Add To Parcel" at bounding box center [591, 180] width 66 height 11
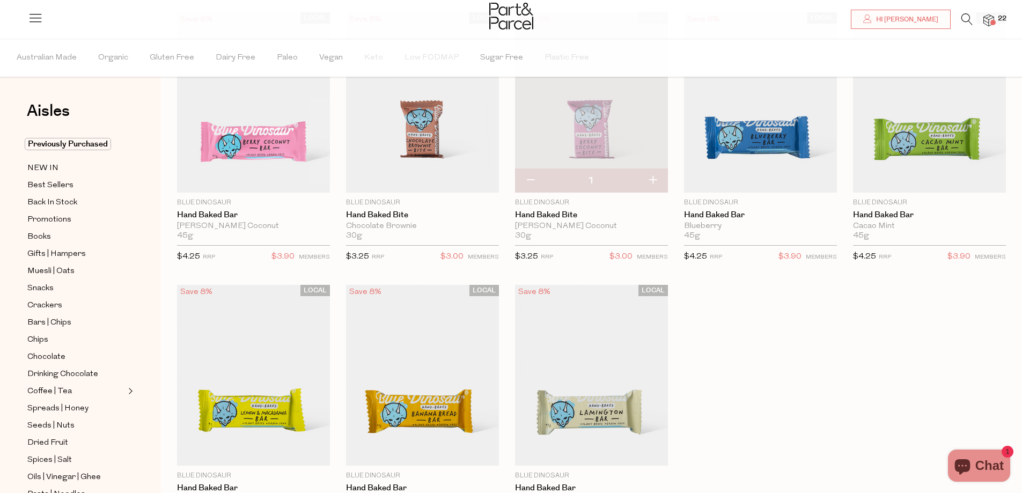
click at [653, 181] on button "button" at bounding box center [652, 181] width 31 height 24
type input "2"
click at [420, 180] on span "Add To Parcel" at bounding box center [422, 180] width 66 height 11
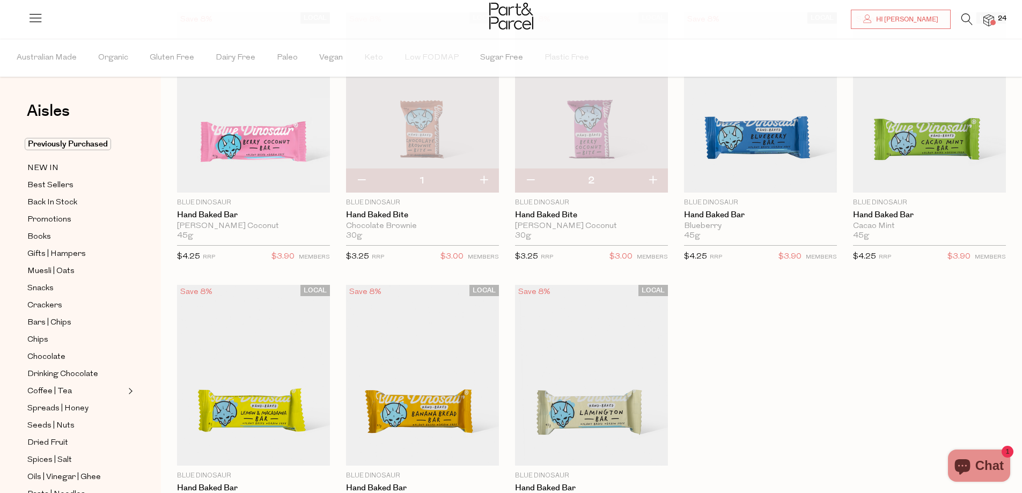
click at [482, 180] on button "button" at bounding box center [483, 181] width 31 height 24
type input "2"
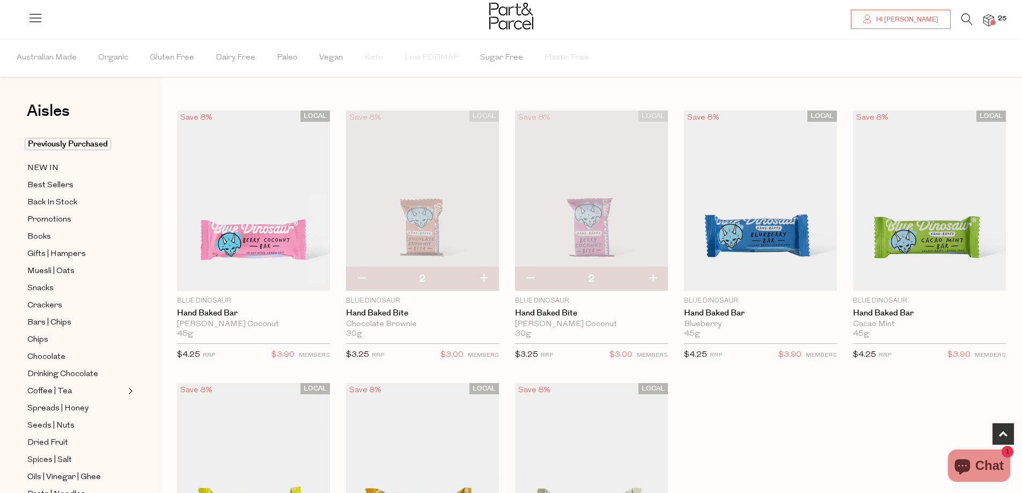
scroll to position [0, 0]
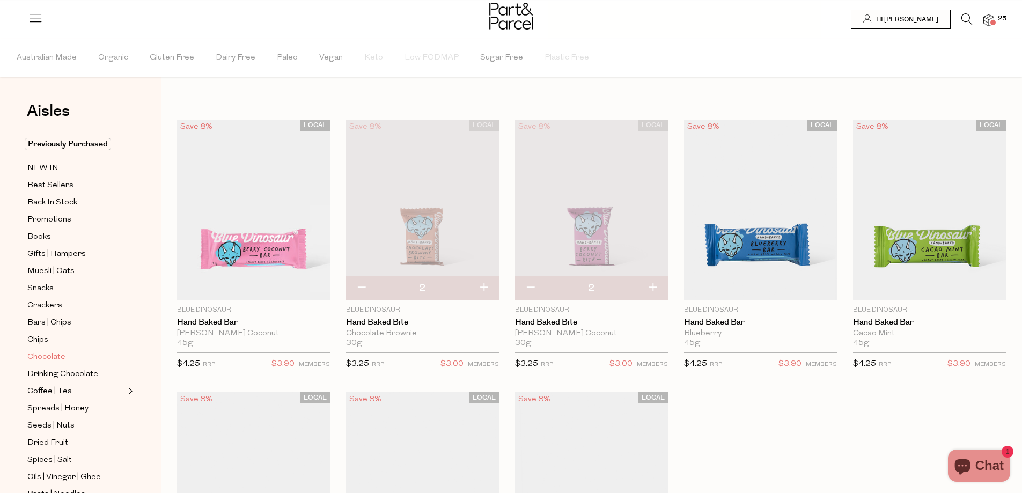
click at [51, 351] on span "Chocolate" at bounding box center [46, 357] width 38 height 13
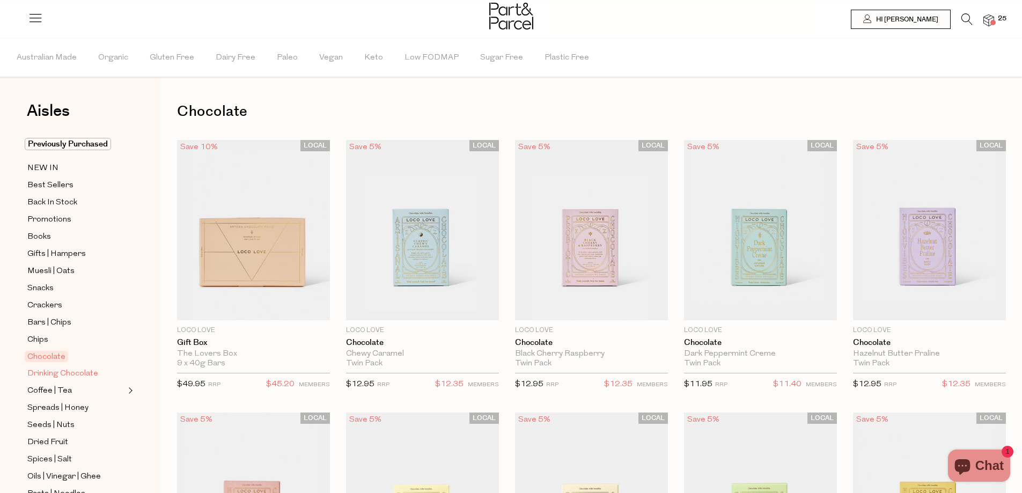
click at [60, 367] on span "Drinking Chocolate" at bounding box center [62, 373] width 71 height 13
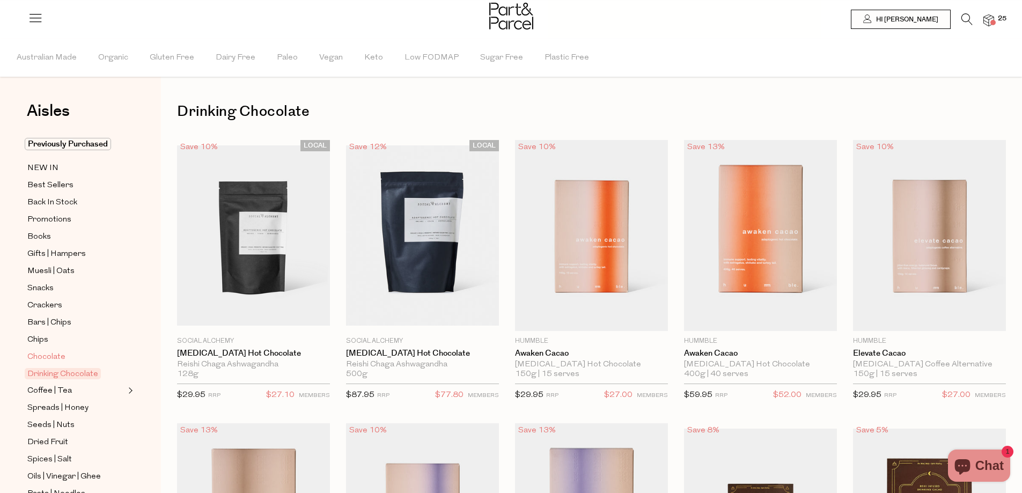
click at [56, 351] on span "Chocolate" at bounding box center [46, 357] width 38 height 13
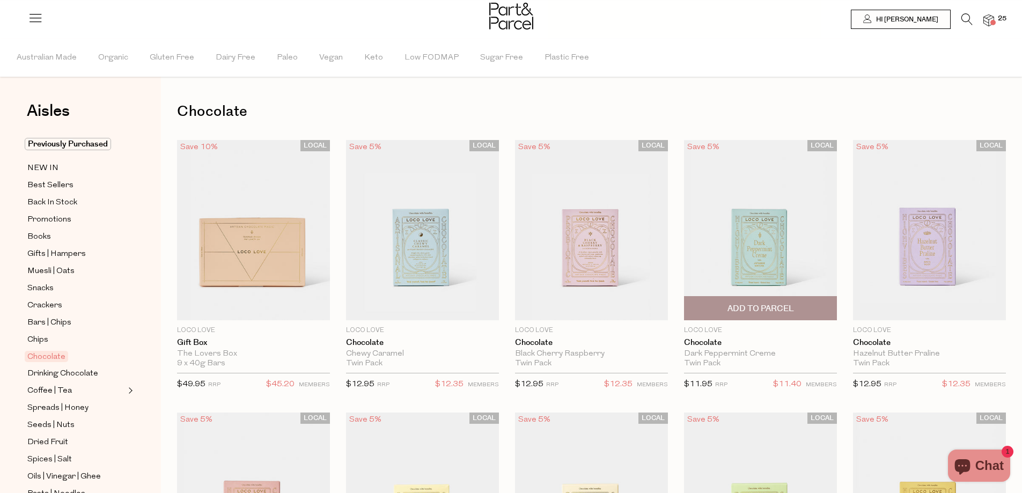
click at [770, 313] on span "Add To Parcel" at bounding box center [760, 308] width 66 height 11
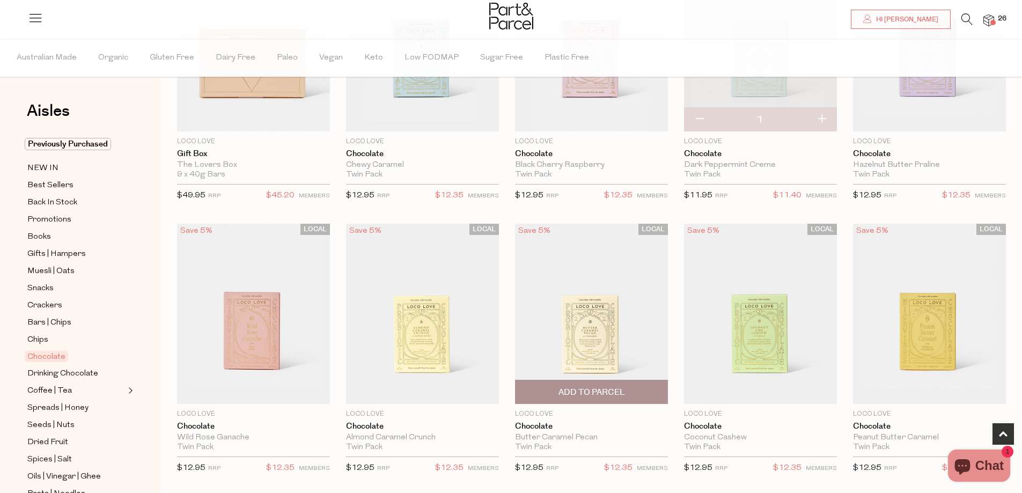
scroll to position [214, 0]
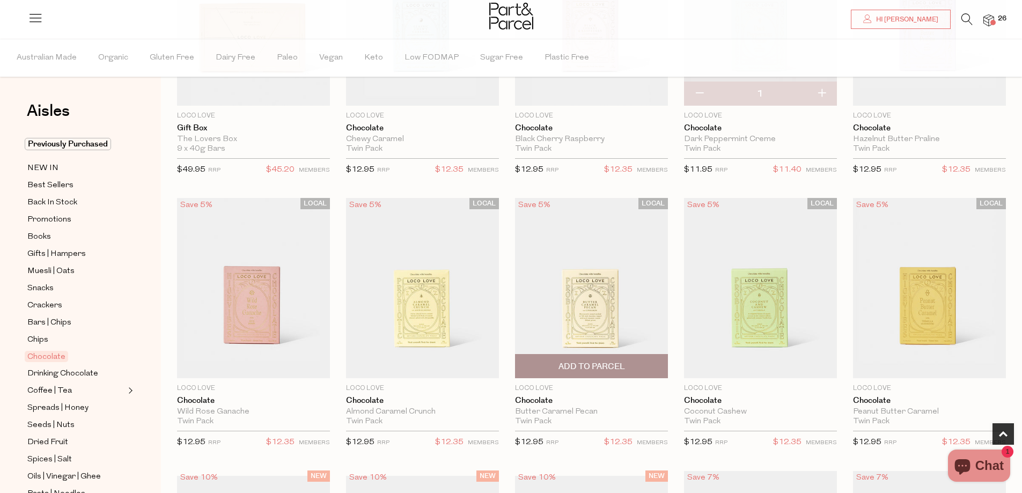
click at [589, 368] on span "Add To Parcel" at bounding box center [591, 366] width 66 height 11
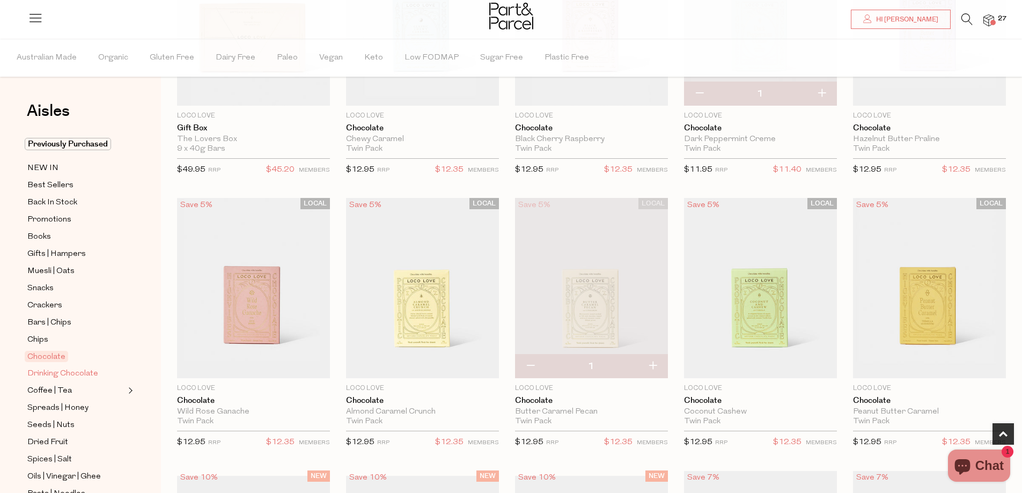
click at [63, 368] on span "Drinking Chocolate" at bounding box center [62, 373] width 71 height 13
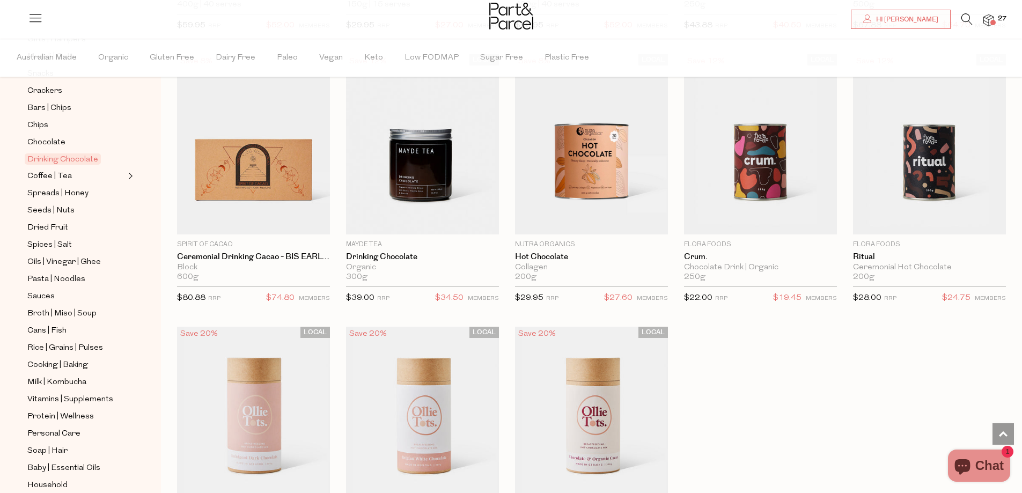
scroll to position [643, 0]
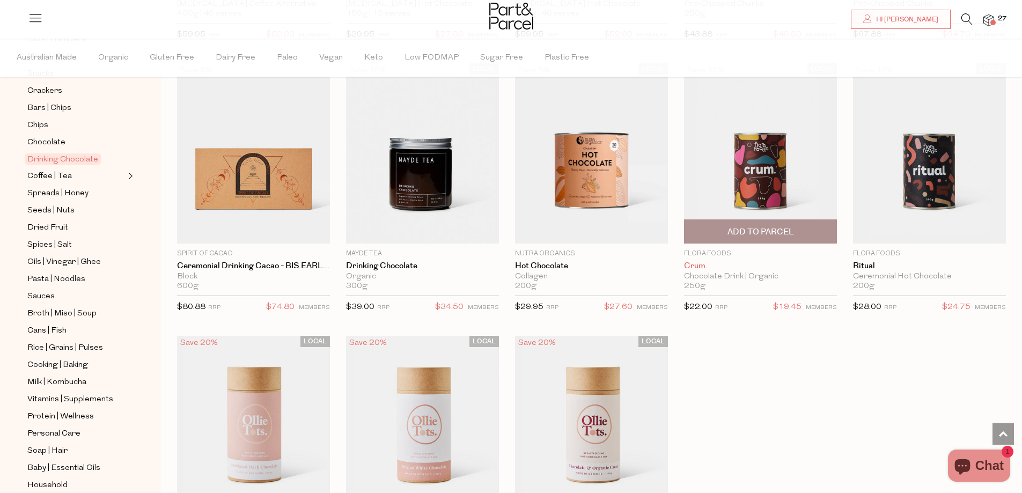
click at [696, 264] on link "Crum." at bounding box center [760, 266] width 153 height 10
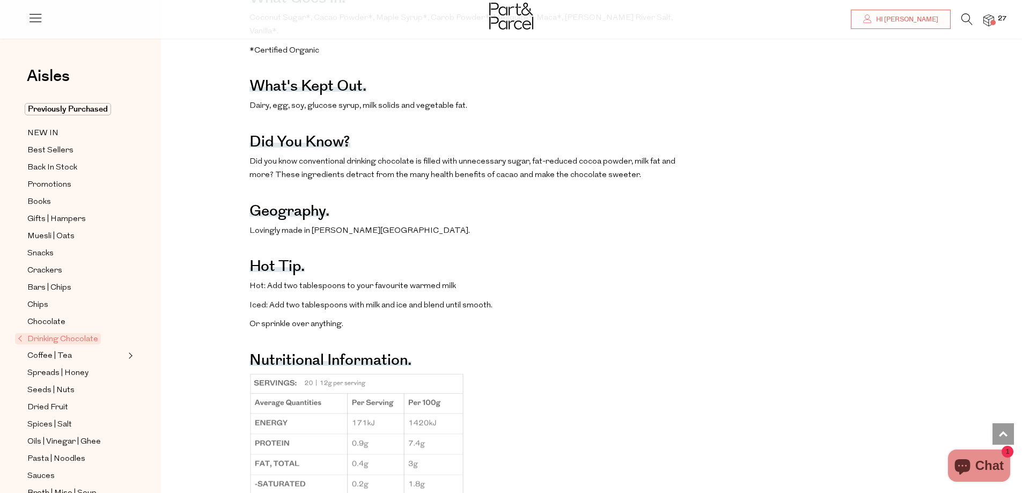
scroll to position [429, 0]
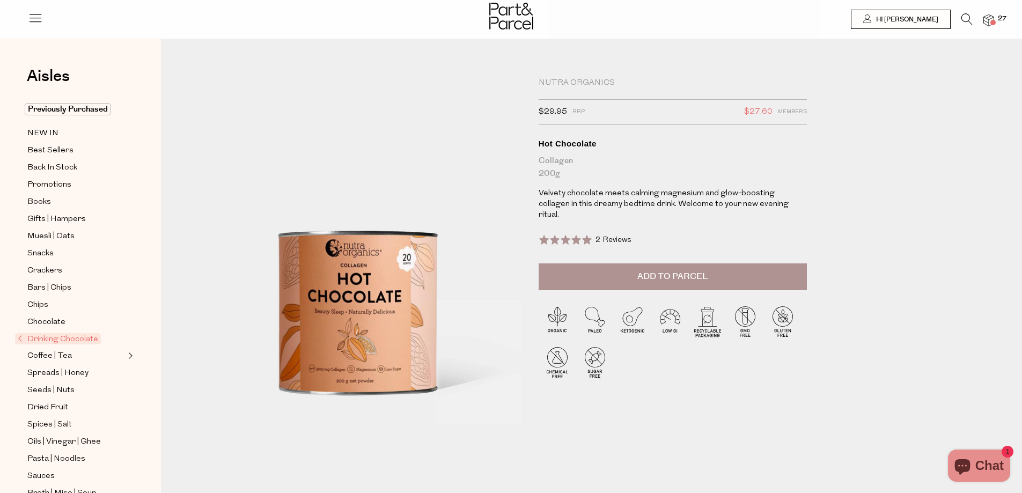
click at [993, 19] on img at bounding box center [988, 20] width 11 height 12
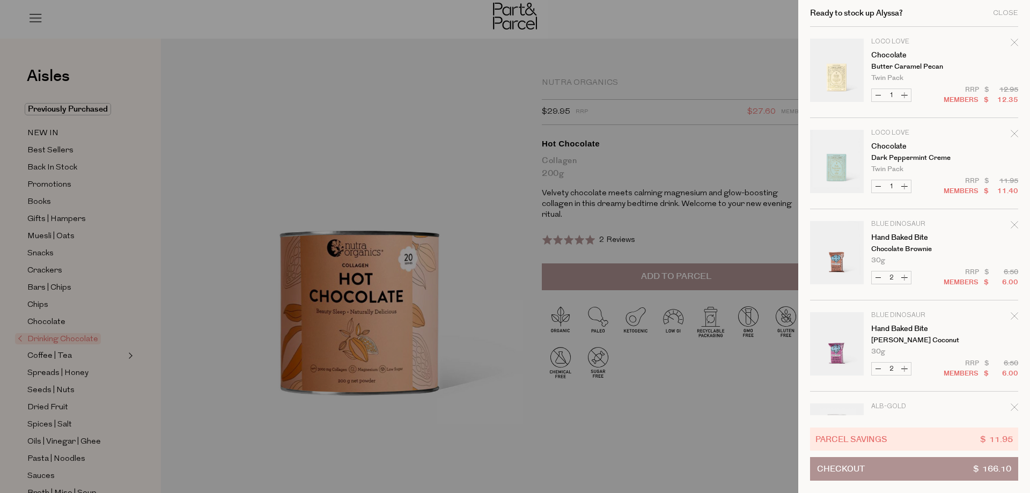
click at [1010, 40] on icon "Remove Chocolate" at bounding box center [1014, 43] width 8 height 8
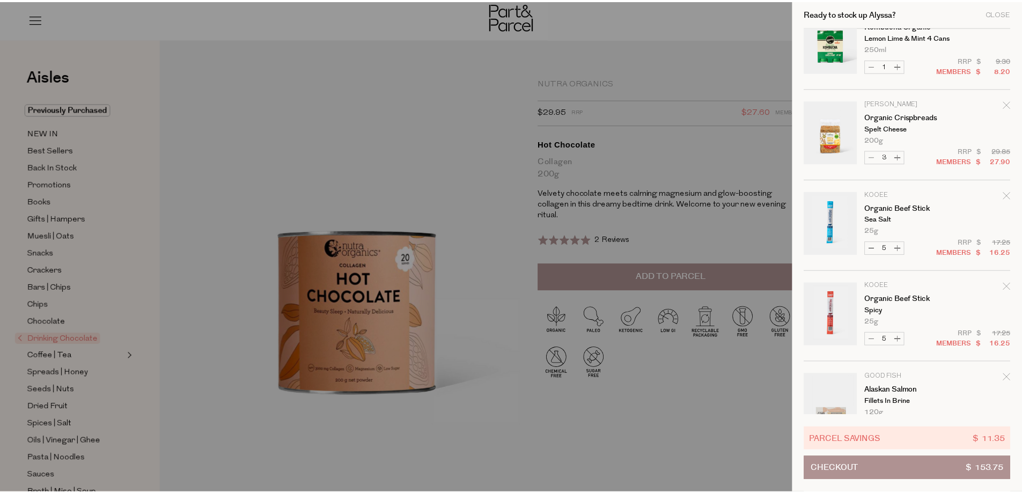
scroll to position [706, 0]
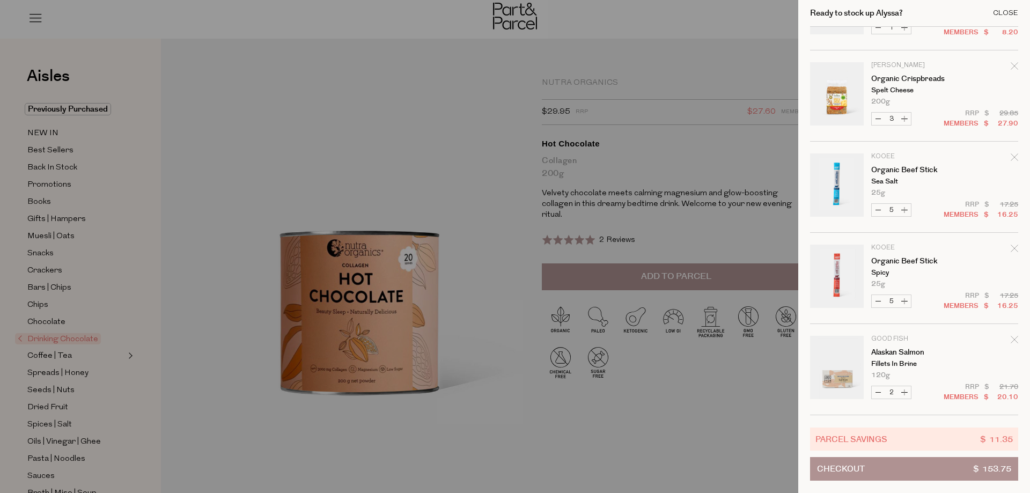
click at [1013, 13] on div "Close" at bounding box center [1005, 13] width 25 height 7
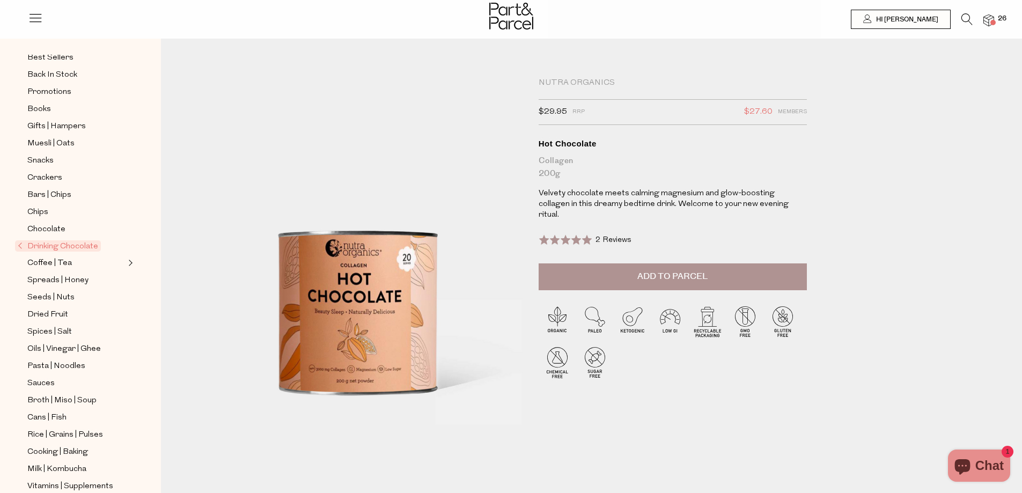
scroll to position [107, 0]
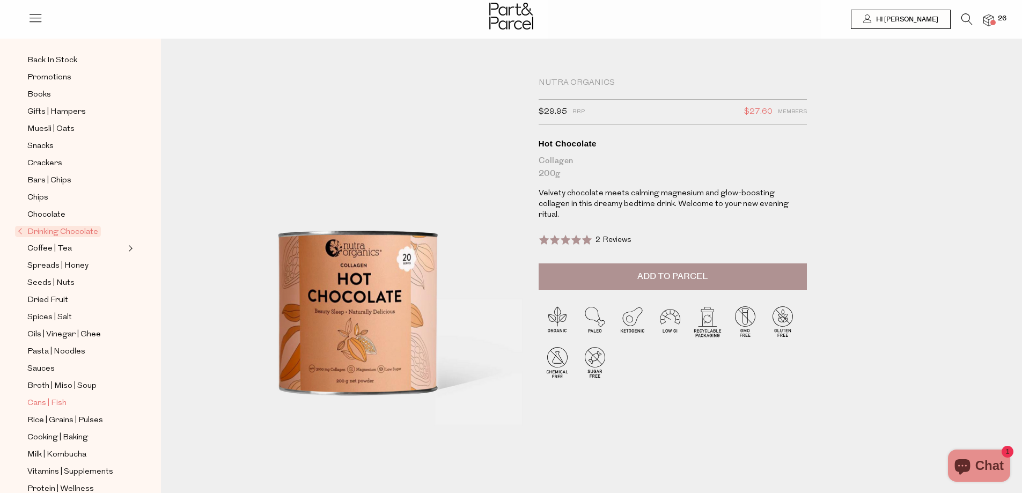
click at [36, 397] on span "Cans | Fish" at bounding box center [46, 403] width 39 height 13
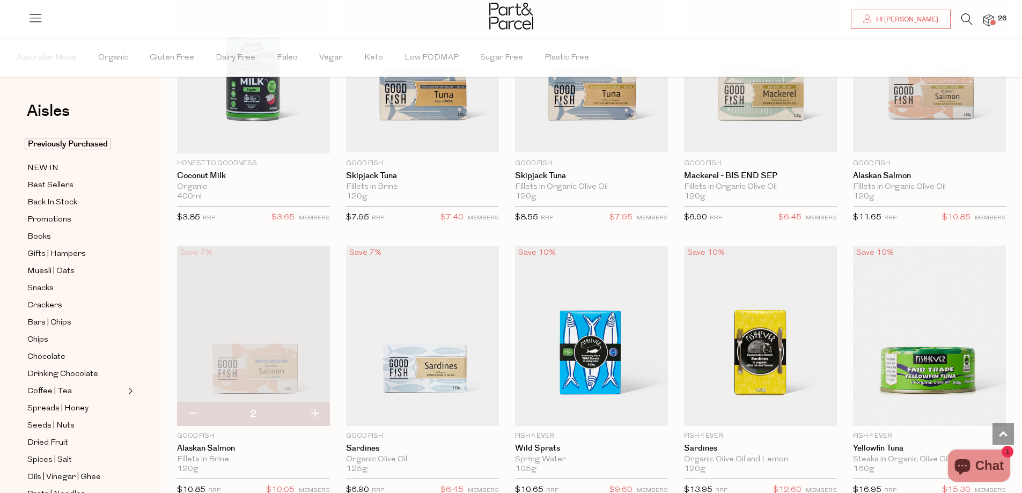
scroll to position [965, 0]
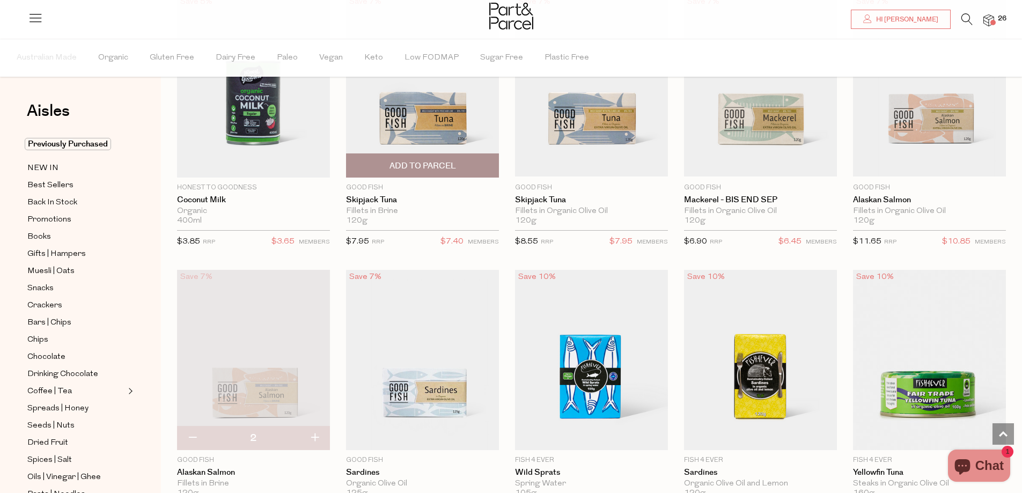
click at [379, 206] on div "Fillets in Brine" at bounding box center [422, 211] width 153 height 10
click at [378, 199] on link "Skipjack Tuna" at bounding box center [422, 200] width 153 height 10
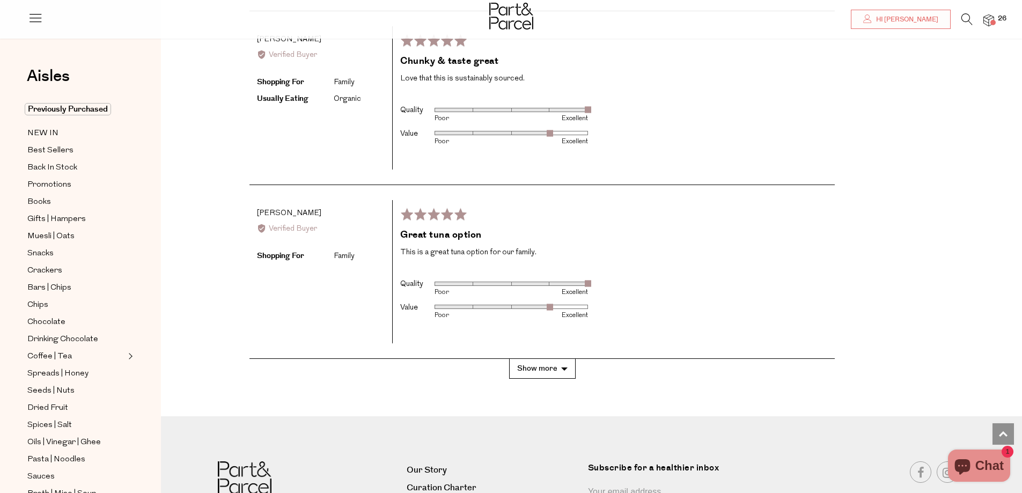
scroll to position [2306, 0]
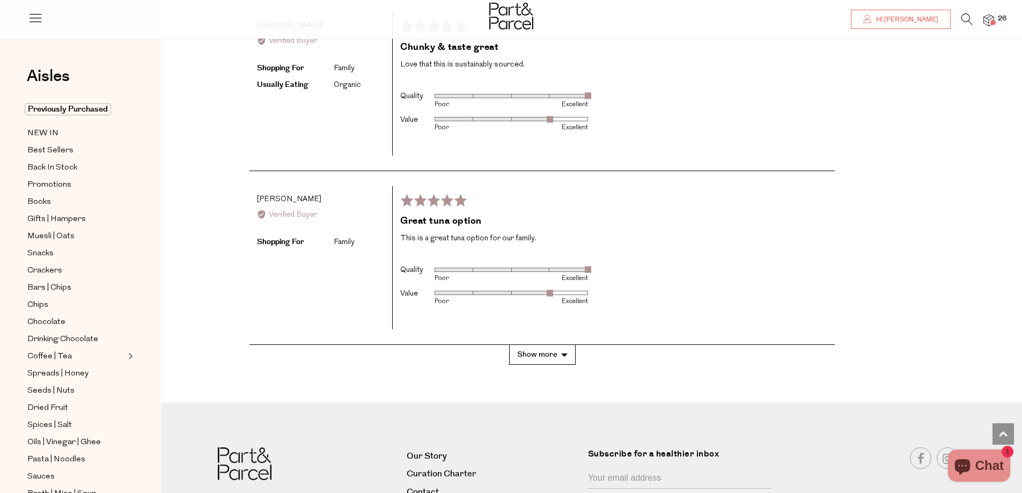
click at [560, 365] on button "Show more" at bounding box center [542, 355] width 66 height 20
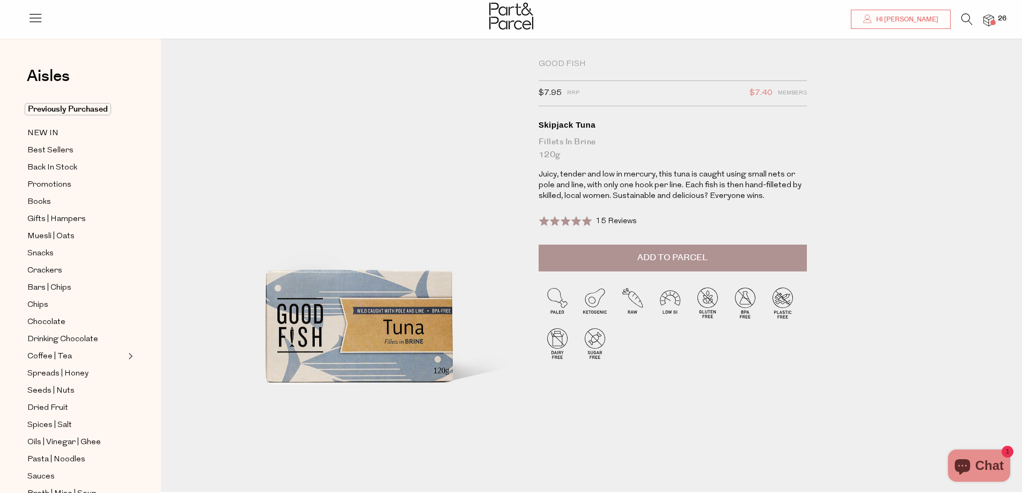
scroll to position [0, 0]
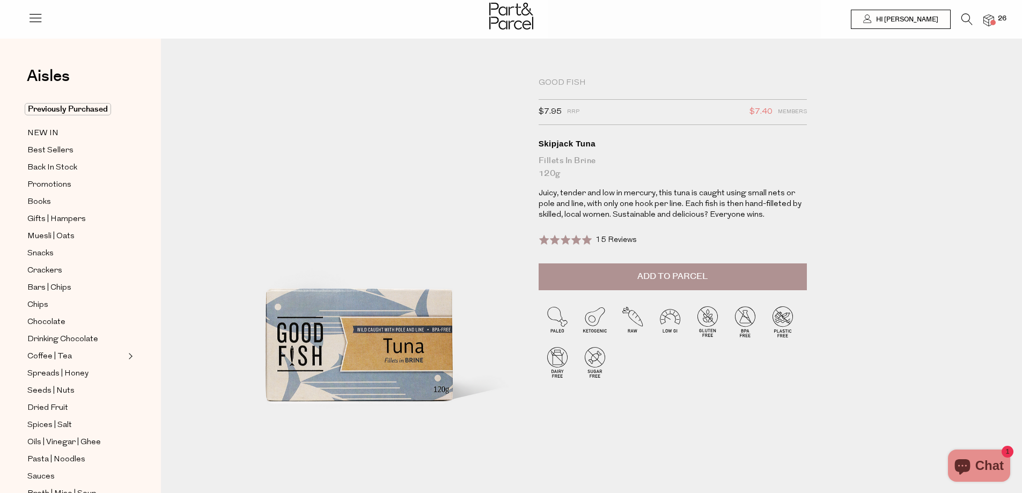
click at [719, 284] on button "Add to Parcel" at bounding box center [672, 276] width 268 height 27
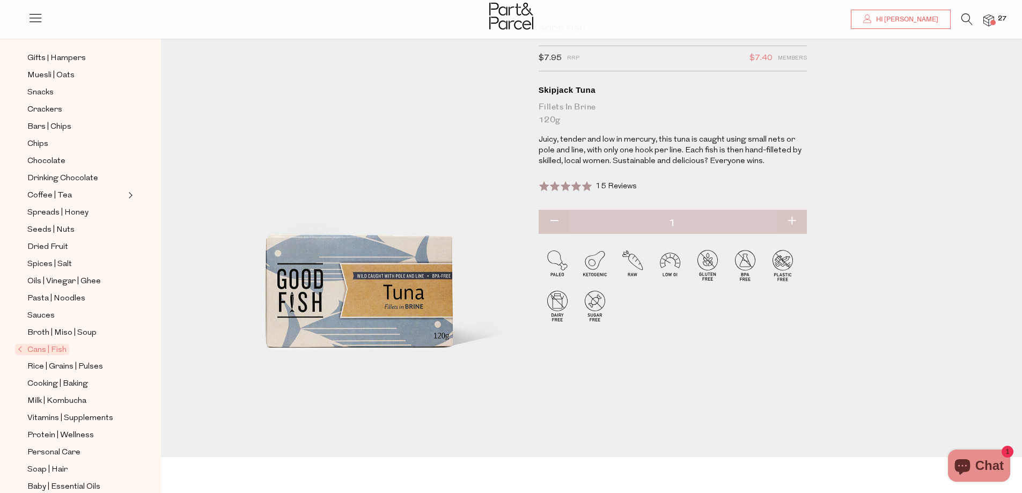
scroll to position [212, 0]
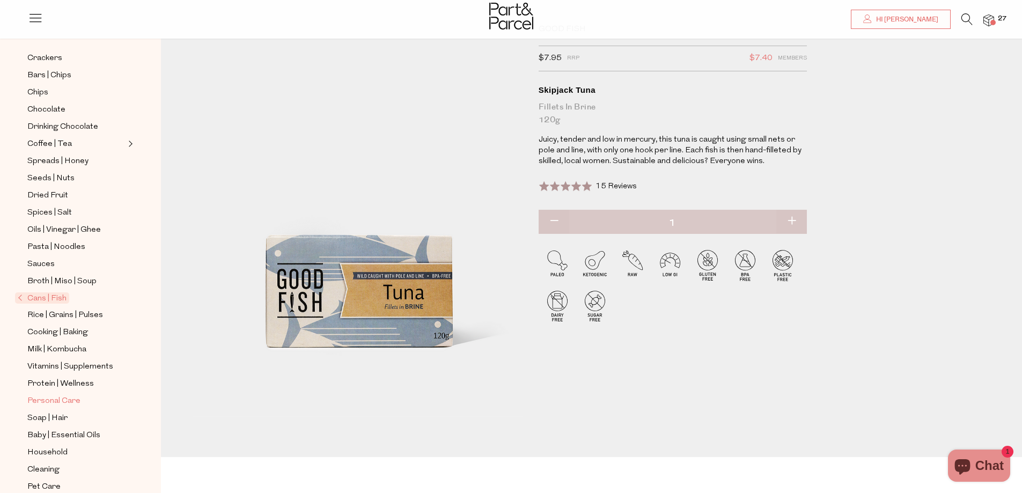
click at [60, 395] on span "Personal Care" at bounding box center [53, 401] width 53 height 13
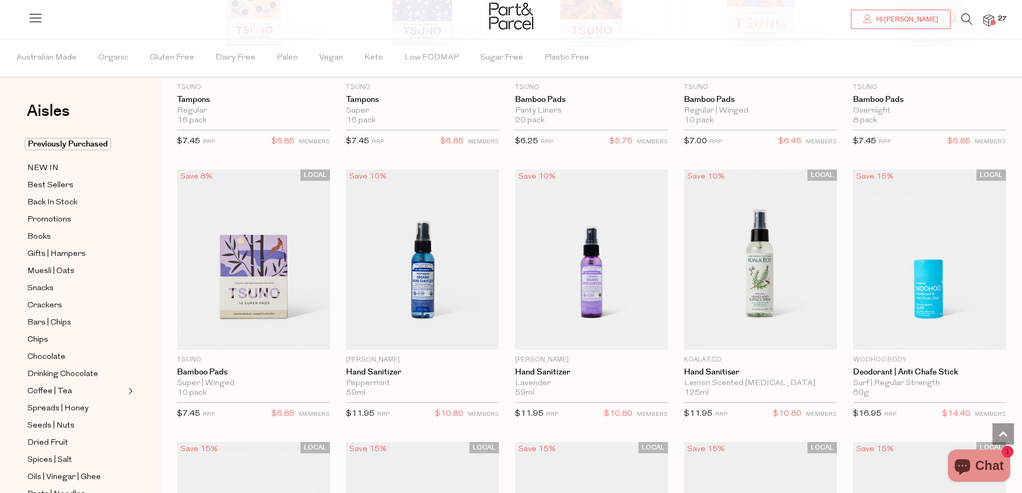
scroll to position [2199, 0]
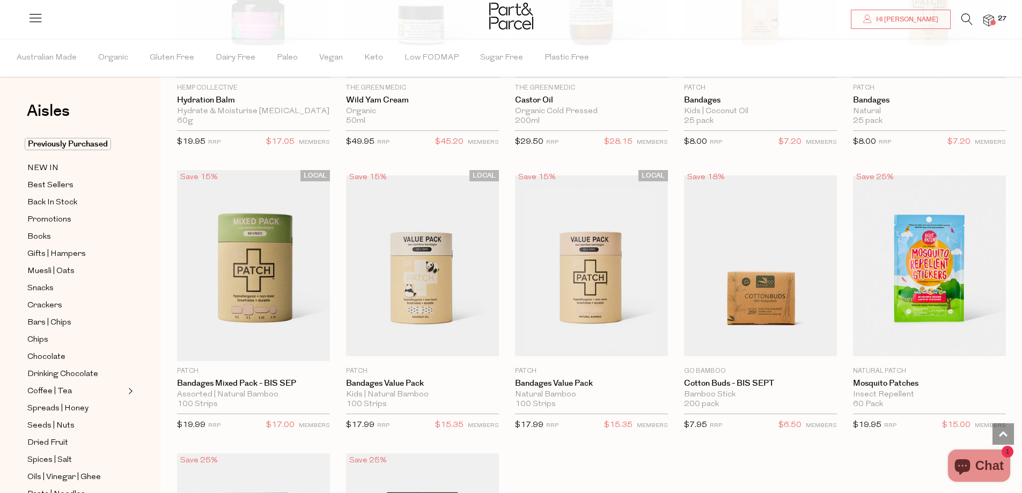
scroll to position [4075, 0]
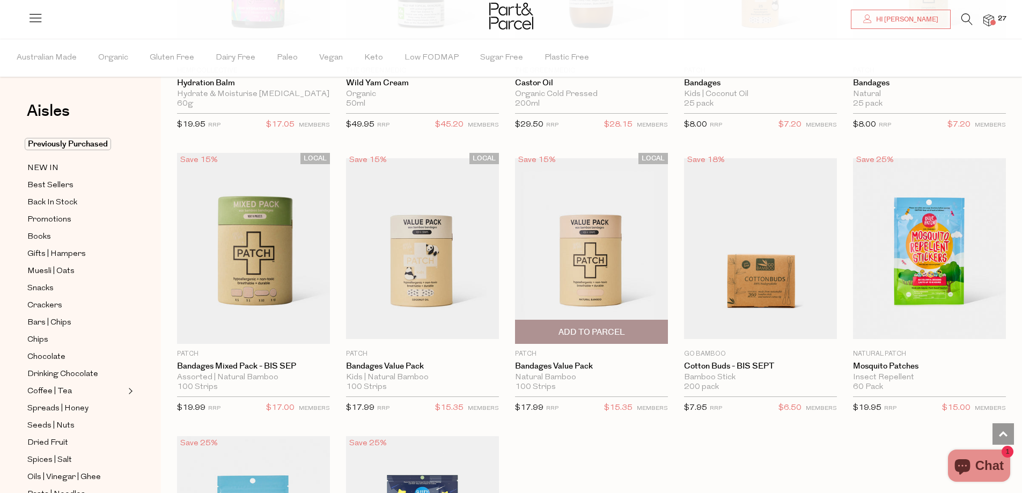
click at [624, 327] on span "Add To Parcel" at bounding box center [591, 332] width 66 height 11
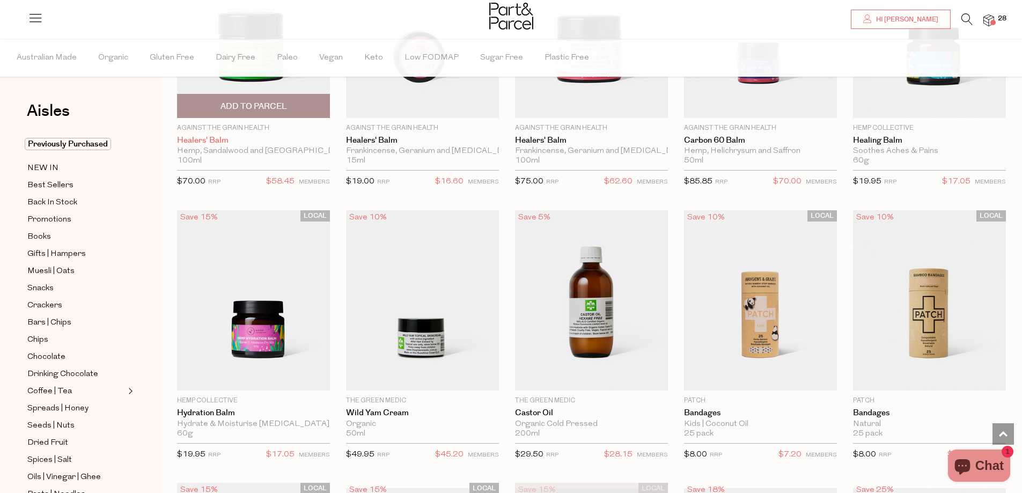
scroll to position [3754, 0]
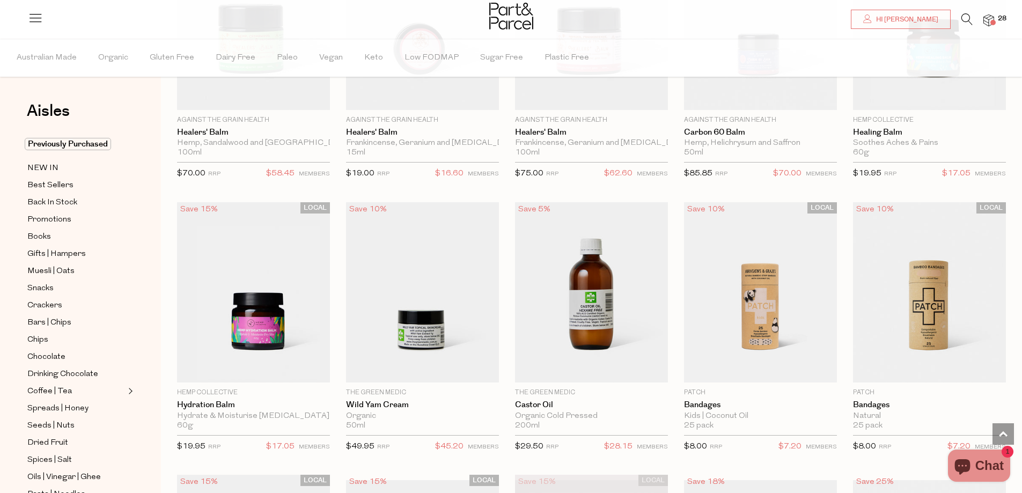
click at [967, 18] on icon at bounding box center [966, 19] width 11 height 12
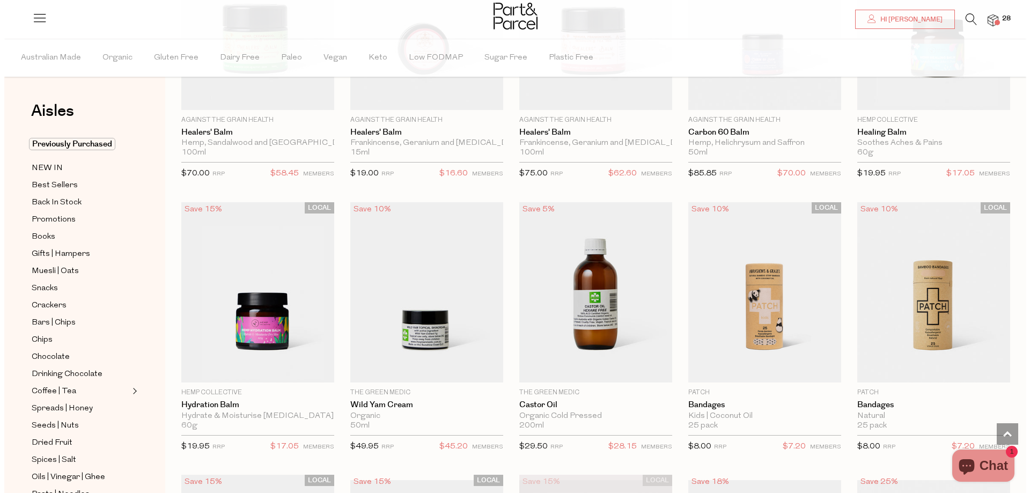
scroll to position [3778, 0]
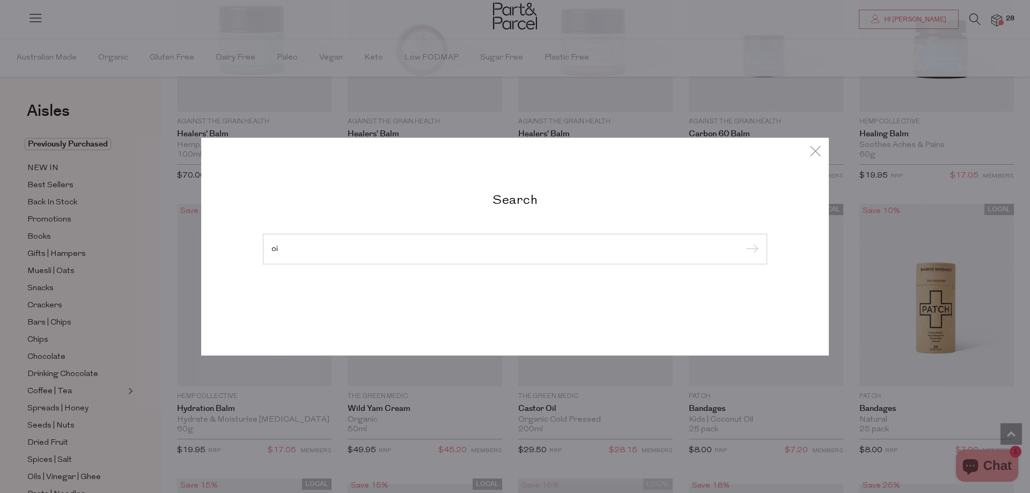
type input "o"
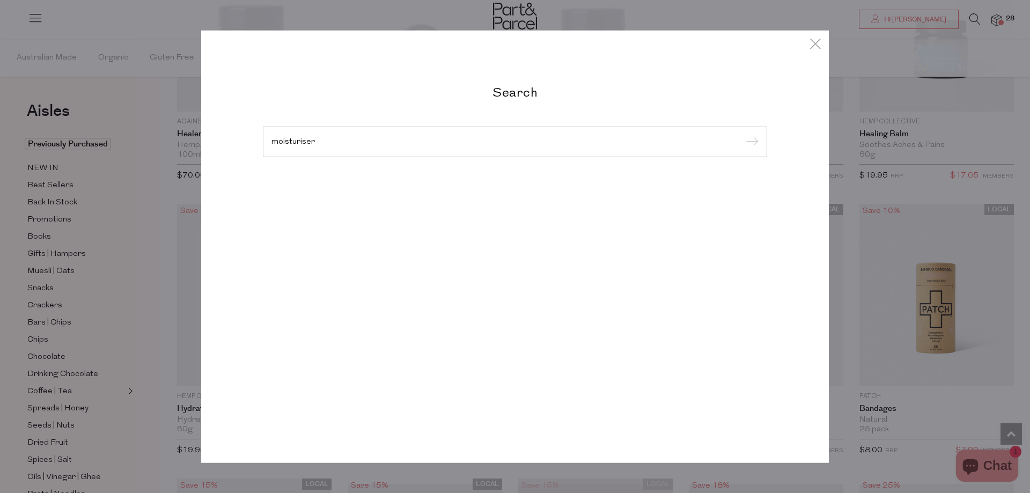
type input "moisturiser"
click at [742, 134] on input "submit" at bounding box center [750, 142] width 16 height 16
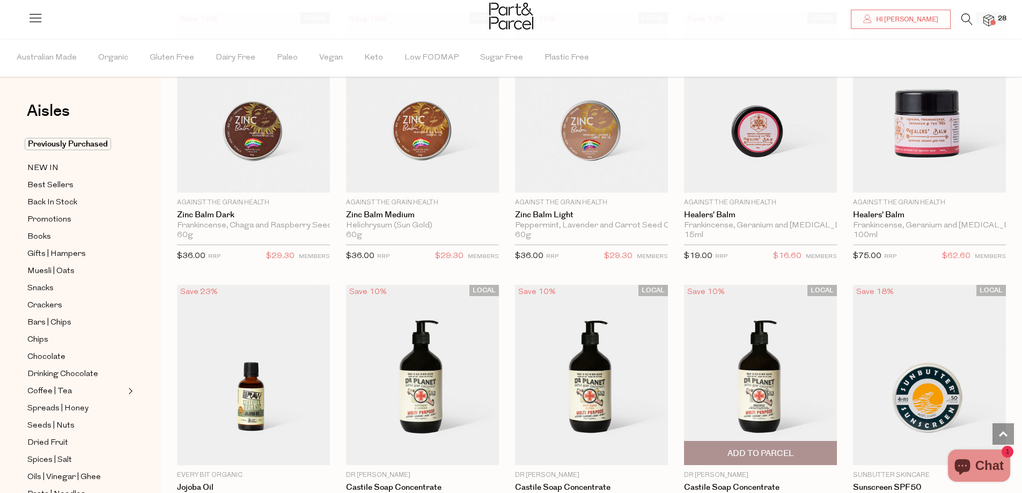
scroll to position [643, 0]
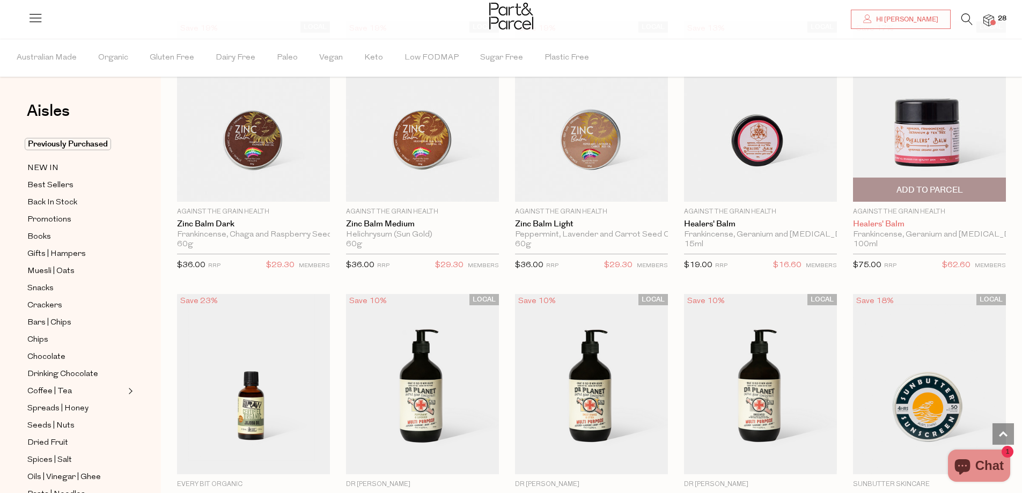
click at [909, 224] on link "Healers' Balm" at bounding box center [929, 224] width 153 height 10
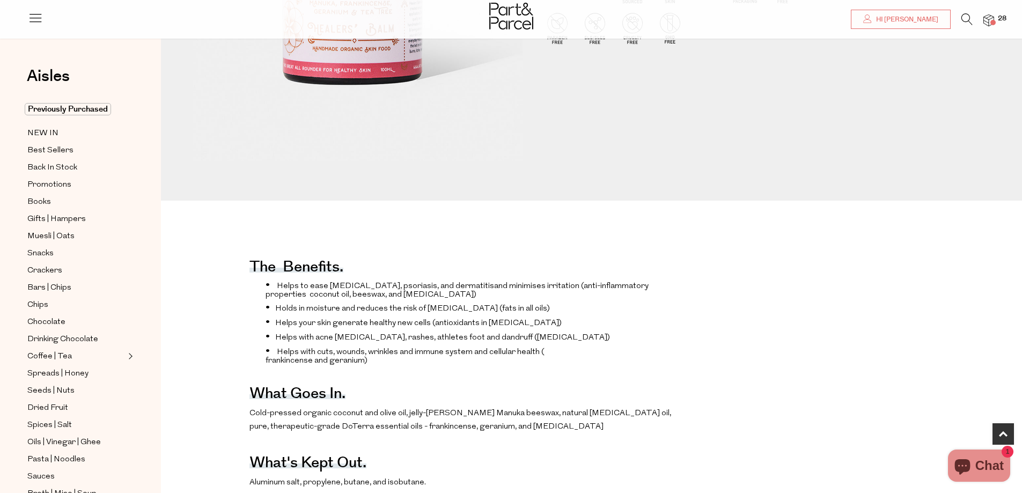
scroll to position [322, 0]
